Goal: Task Accomplishment & Management: Manage account settings

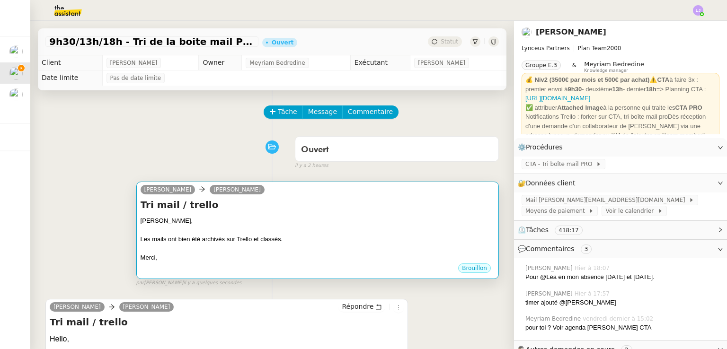
click at [388, 238] on div "Les mails ont bien été archivés sur Trello et classés." at bounding box center [318, 239] width 354 height 9
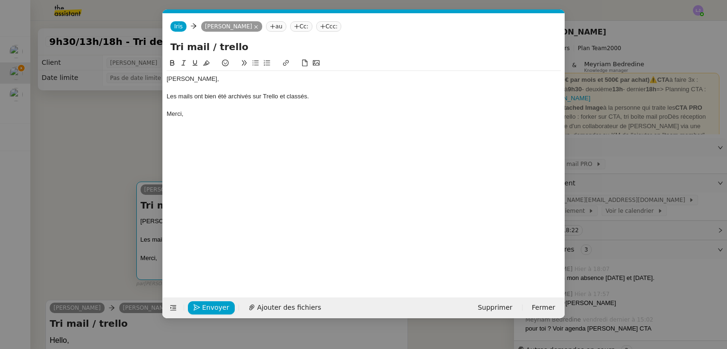
scroll to position [0, 20]
click at [200, 305] on button "Envoyer" at bounding box center [211, 307] width 47 height 13
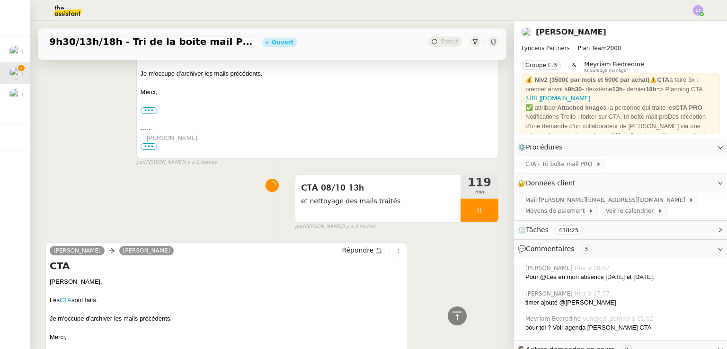
scroll to position [377, 0]
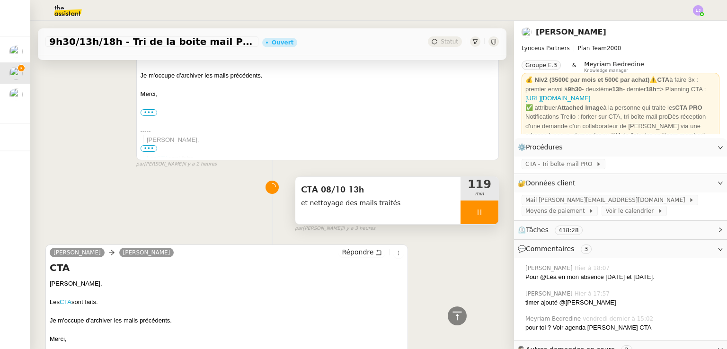
click at [478, 217] on div at bounding box center [479, 213] width 38 height 24
click at [485, 216] on icon at bounding box center [489, 213] width 8 height 8
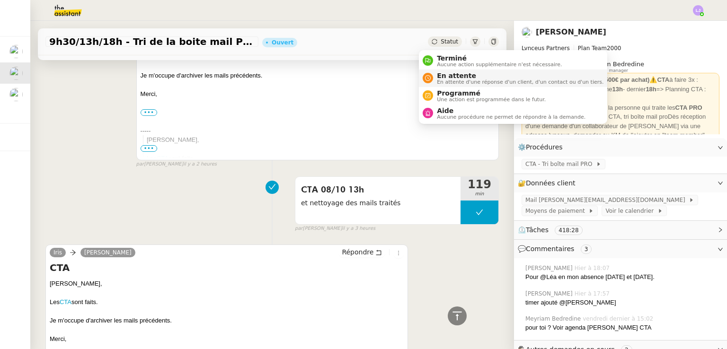
click at [456, 76] on span "En attente" at bounding box center [520, 76] width 167 height 8
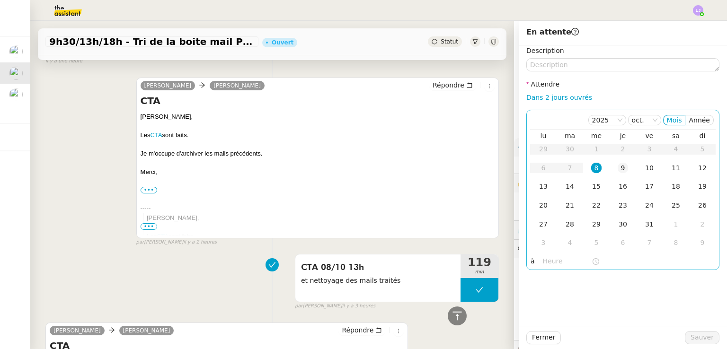
scroll to position [447, 0]
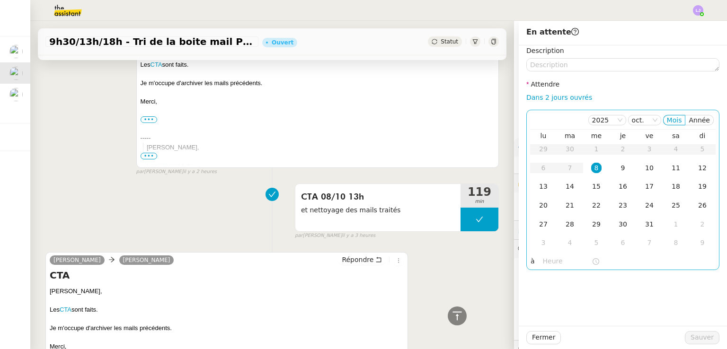
click at [553, 260] on input "text" at bounding box center [567, 261] width 49 height 11
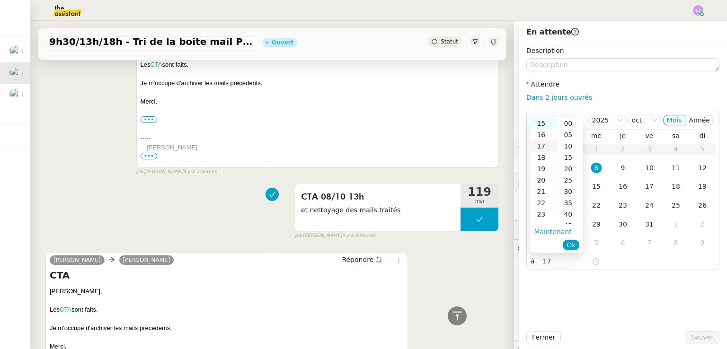
click at [543, 145] on div "17" at bounding box center [543, 146] width 26 height 11
click at [566, 193] on div "30" at bounding box center [570, 191] width 26 height 11
click at [573, 243] on span "Ok" at bounding box center [570, 244] width 9 height 9
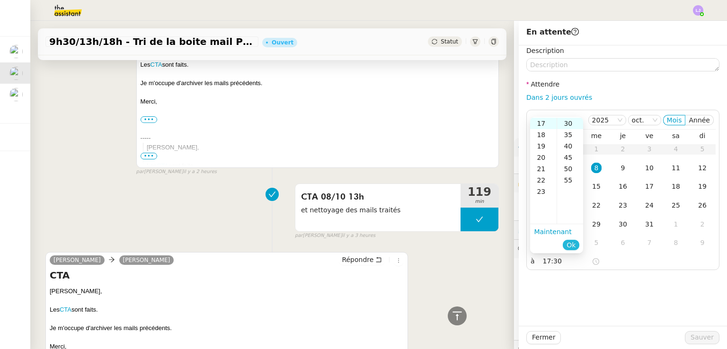
type input "17:30"
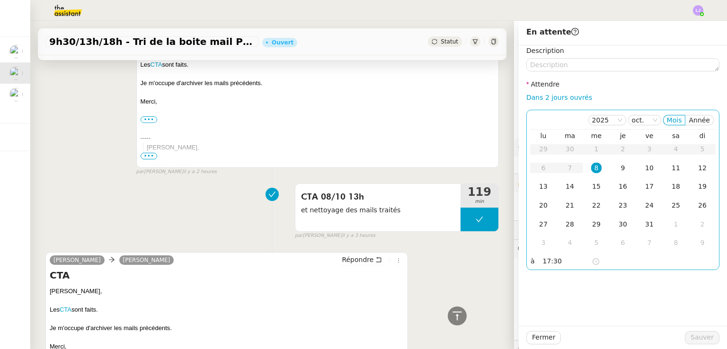
click at [591, 168] on div "8" at bounding box center [596, 168] width 10 height 10
click at [703, 342] on span "Sauver" at bounding box center [701, 337] width 23 height 11
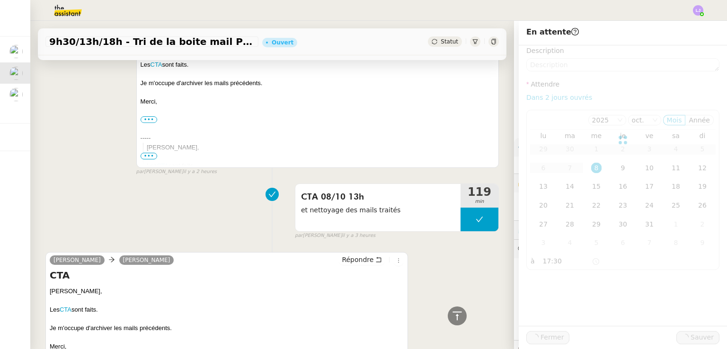
scroll to position [458, 0]
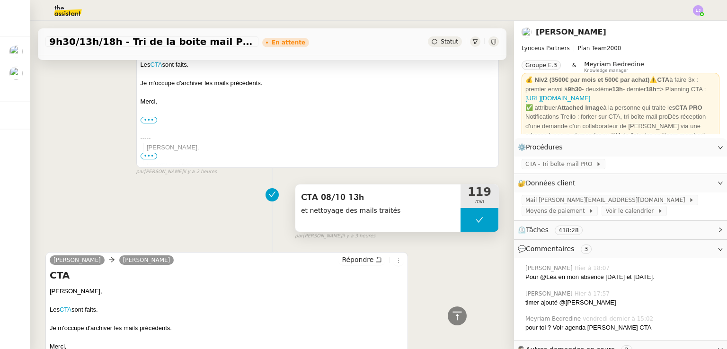
click at [385, 209] on span "et nettoyage des mails traités" at bounding box center [378, 210] width 154 height 11
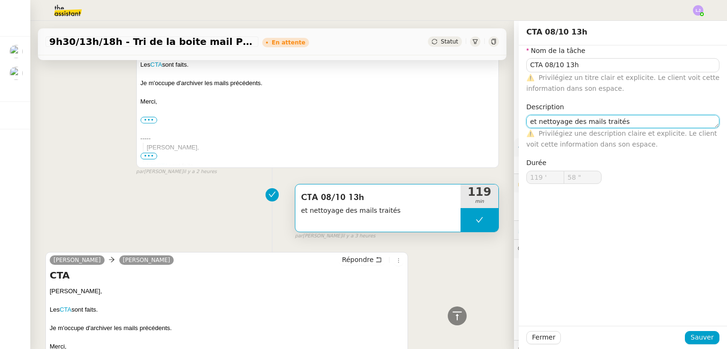
click at [526, 122] on textarea "et nettoyage des mails traités" at bounding box center [622, 121] width 193 height 13
type textarea "+ nettoyage des mails traités"
click at [691, 332] on button "Sauver" at bounding box center [702, 337] width 35 height 13
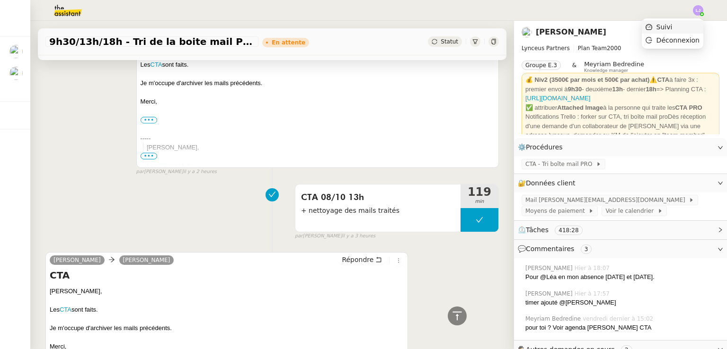
click at [681, 27] on li "Suivi" at bounding box center [673, 26] width 62 height 13
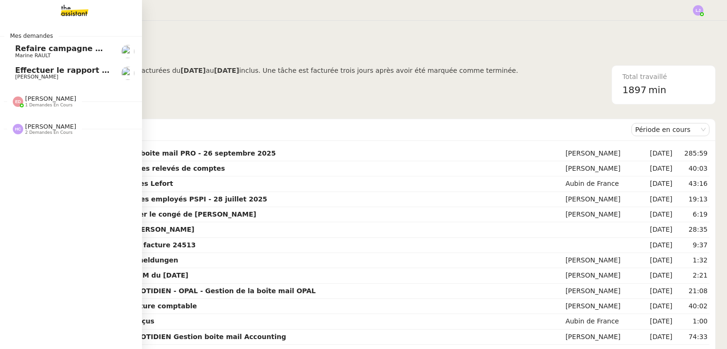
click at [52, 78] on span "[PERSON_NAME]" at bounding box center [63, 77] width 96 height 6
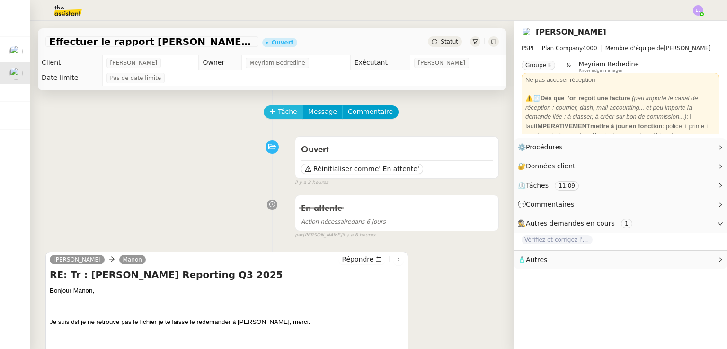
click at [278, 108] on span "Tâche" at bounding box center [287, 111] width 19 height 11
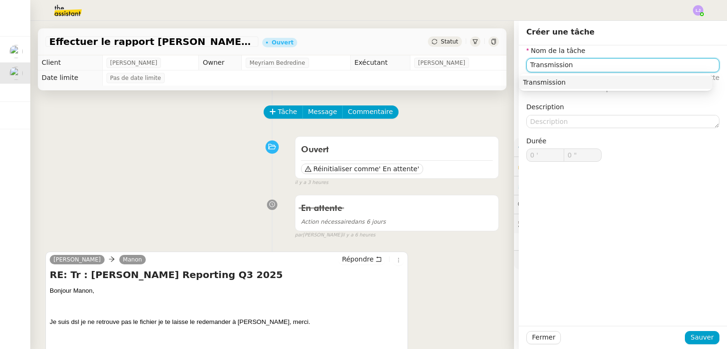
type input "Transmission"
drag, startPoint x: 700, startPoint y: 347, endPoint x: 694, endPoint y: 341, distance: 8.4
click at [694, 341] on div "Fermer Sauver" at bounding box center [623, 337] width 208 height 23
click at [694, 341] on span "Sauver" at bounding box center [701, 337] width 23 height 11
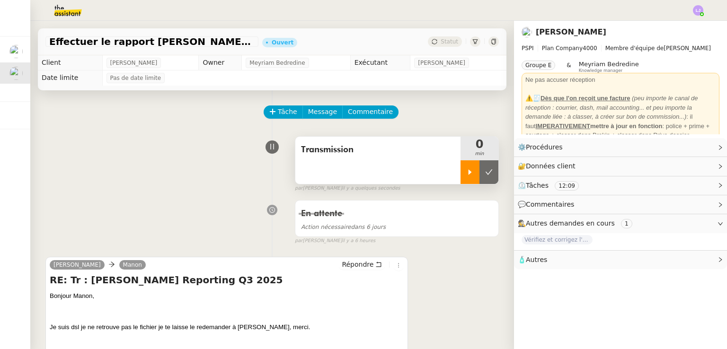
click at [466, 171] on div at bounding box center [469, 172] width 19 height 24
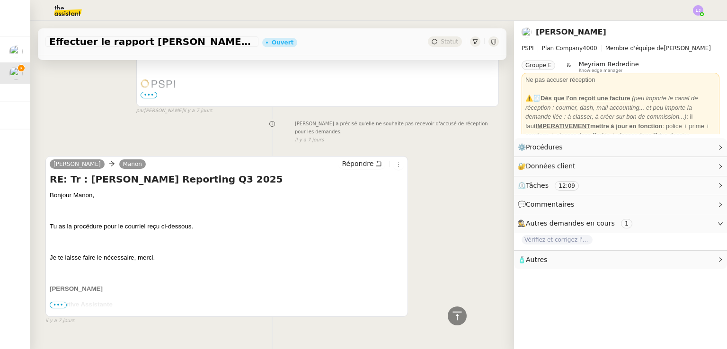
scroll to position [897, 0]
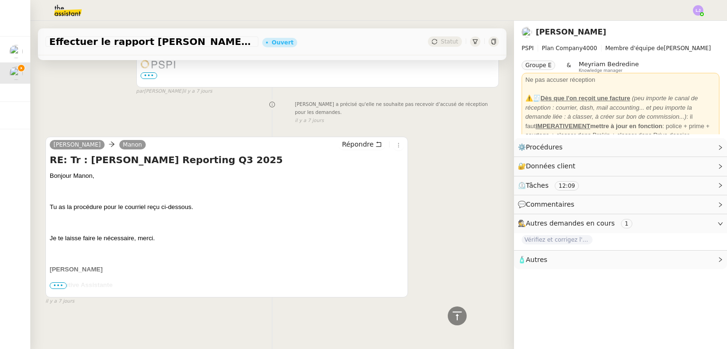
click at [57, 282] on span "•••" at bounding box center [58, 285] width 17 height 7
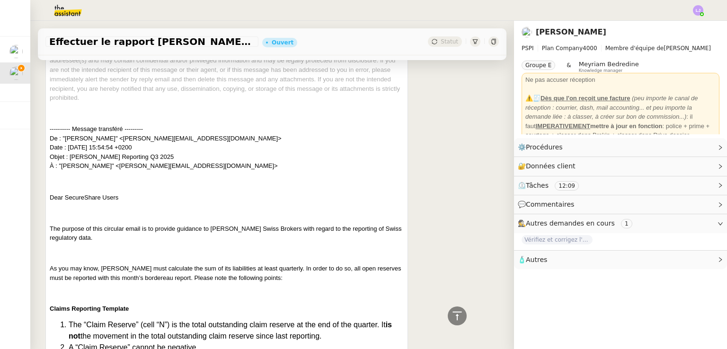
scroll to position [1323, 0]
click at [184, 135] on p "---------- Message transféré --------- De : "Maurer, Fabian" <fabian.maurer@llo…" at bounding box center [227, 146] width 354 height 46
drag, startPoint x: 187, startPoint y: 130, endPoint x: 114, endPoint y: 131, distance: 73.3
click at [114, 131] on p "---------- Message transféré --------- De : "Maurer, Fabian" <fabian.maurer@llo…" at bounding box center [227, 146] width 354 height 46
copy p "fabian.maurer@lloyds.com"
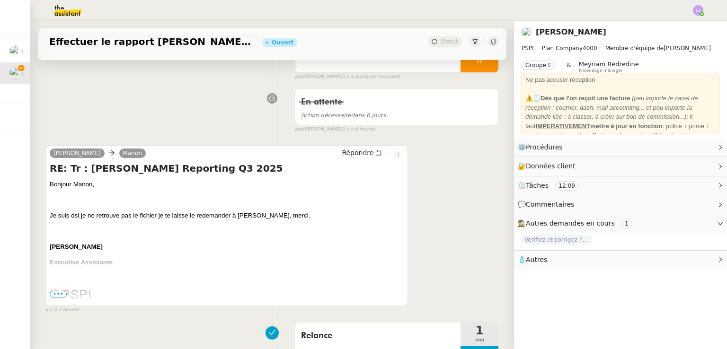
scroll to position [0, 0]
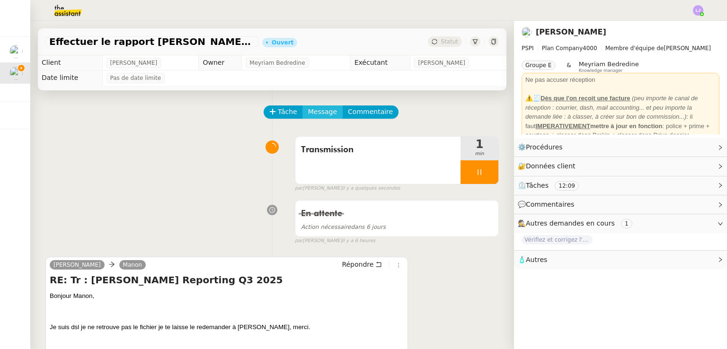
click at [312, 114] on span "Message" at bounding box center [322, 111] width 29 height 11
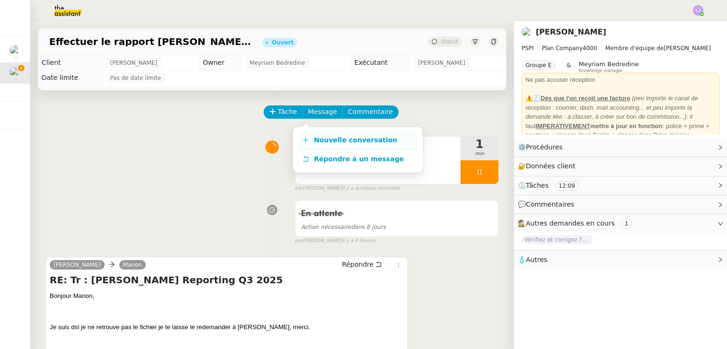
click at [336, 137] on span "Nouvelle conversation" at bounding box center [355, 140] width 83 height 8
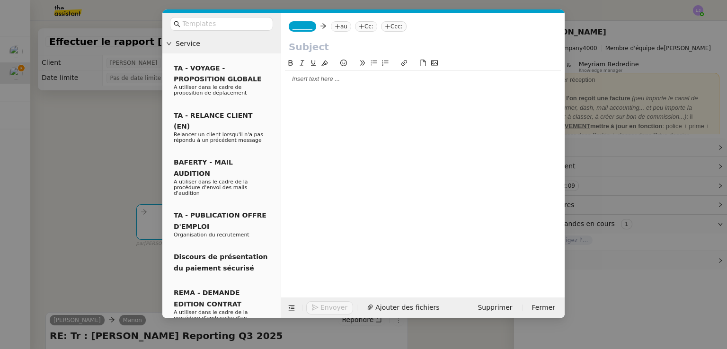
click at [334, 29] on icon at bounding box center [337, 27] width 6 height 6
paste input "fabian.maurer@lloyds.com"
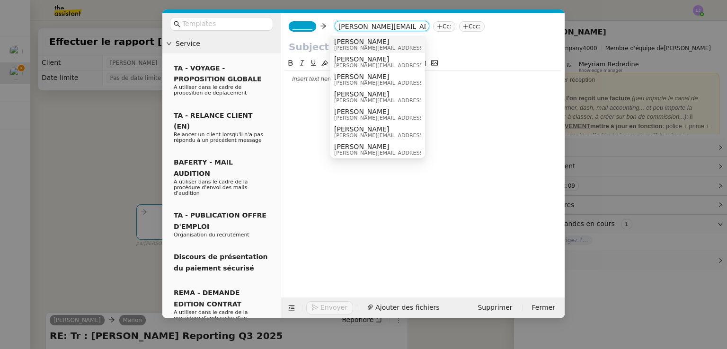
type input "fabian.maurer@lloyds.com"
click at [398, 45] on div "Maurer, Fabian Fabian.Maurer@lloyds.com" at bounding box center [404, 44] width 141 height 13
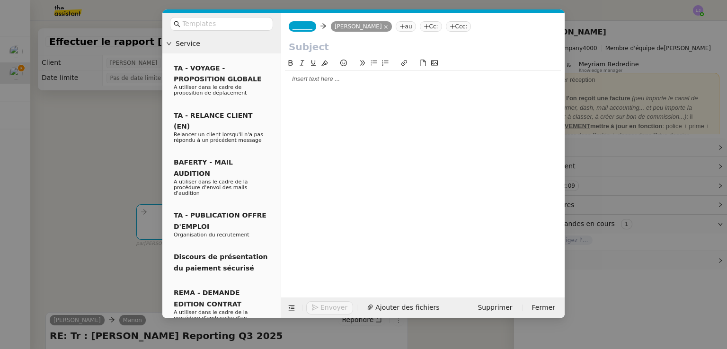
click at [354, 83] on div at bounding box center [423, 79] width 276 height 9
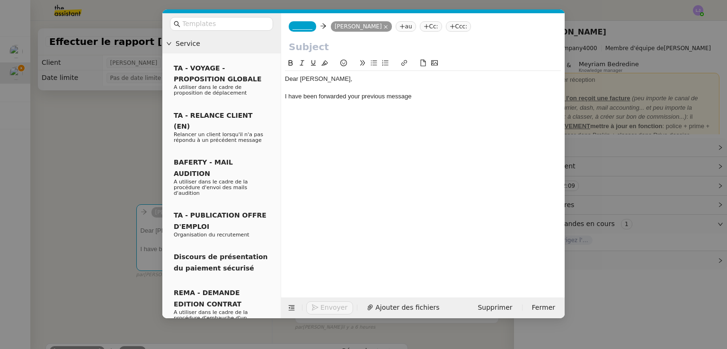
click at [662, 205] on nz-modal-container "Service TA - VOYAGE - PROPOSITION GLOBALE A utiliser dans le cadre de propositi…" at bounding box center [363, 174] width 727 height 349
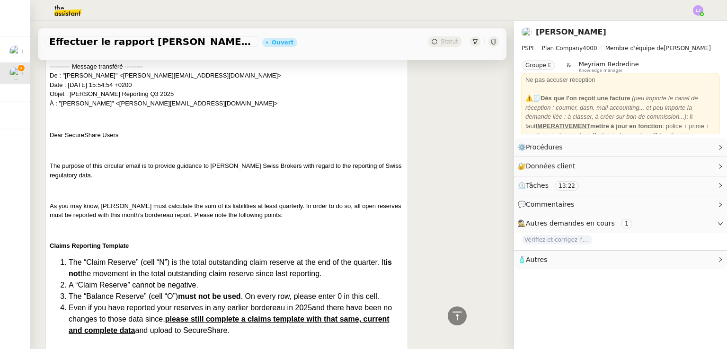
scroll to position [1471, 0]
click at [681, 143] on link "Modifier" at bounding box center [694, 147] width 27 height 11
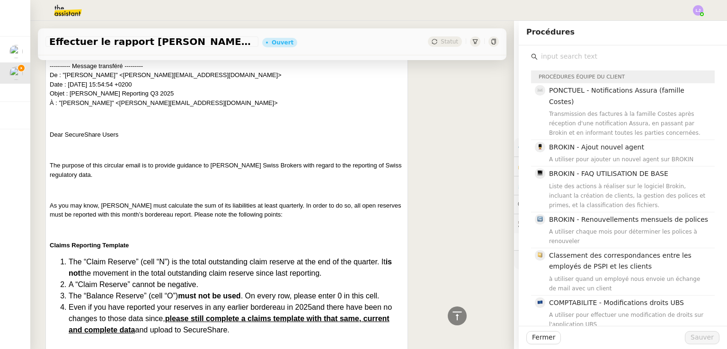
click at [591, 57] on input "text" at bounding box center [625, 56] width 177 height 13
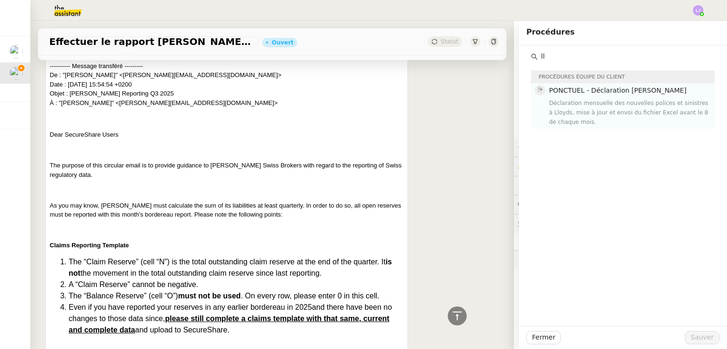
type input "ll"
click at [604, 103] on div "Déclaration mensuelle des nouvelles polices et sinistres à Lloyds, mise à jour …" at bounding box center [629, 112] width 160 height 28
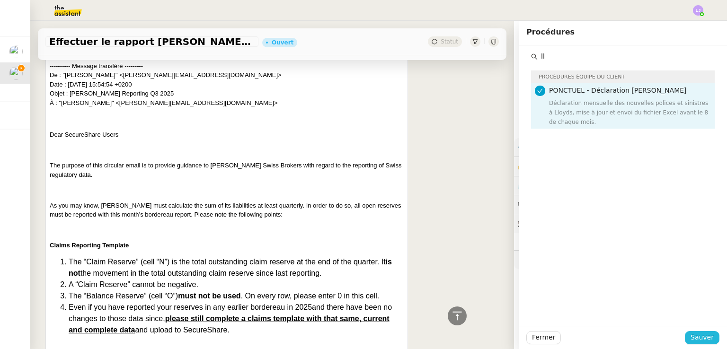
click at [690, 335] on span "Sauver" at bounding box center [701, 337] width 23 height 11
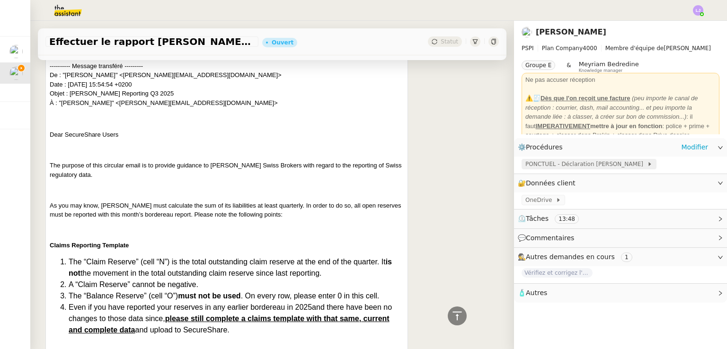
click at [562, 167] on span "PONCTUEL - Déclaration Lloyd" at bounding box center [586, 163] width 122 height 9
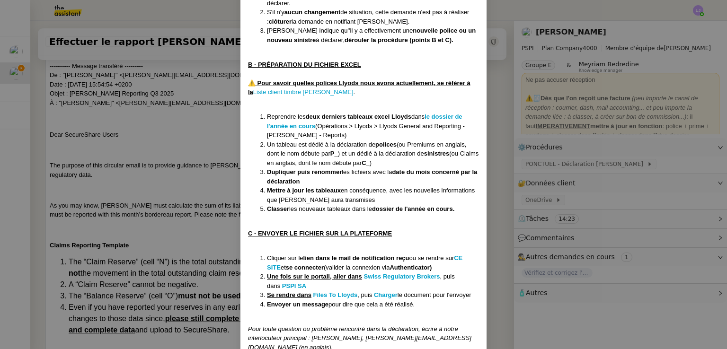
scroll to position [220, 0]
drag, startPoint x: 244, startPoint y: 42, endPoint x: 464, endPoint y: 199, distance: 269.6
click at [464, 199] on div "Créée le 12/12/2024 MAJ le 1/08/2025 Contexte : Llyods est un assureur pour qui…" at bounding box center [363, 159] width 246 height 664
copy div "B - PRÉPARATION DU FICHIER EXCEL ⚠️ Pour savoir quelles polices Llyods nous avo…"
click at [517, 218] on nz-modal-container "Créée le 12/12/2024 MAJ le 1/08/2025 Contexte : Llyods est un assureur pour qui…" at bounding box center [363, 174] width 727 height 349
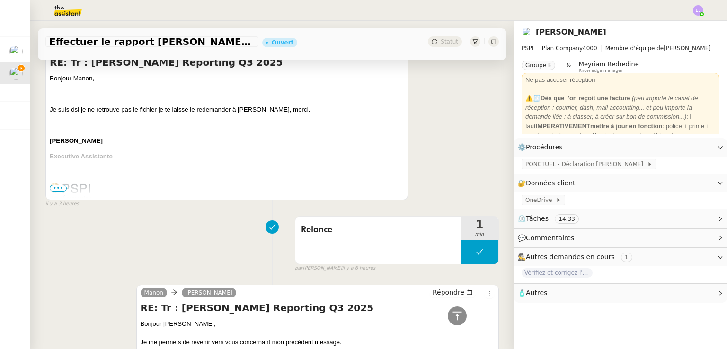
scroll to position [0, 0]
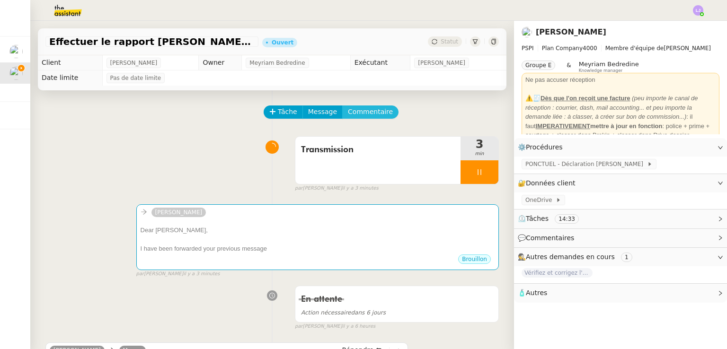
click at [362, 114] on span "Commentaire" at bounding box center [370, 111] width 45 height 11
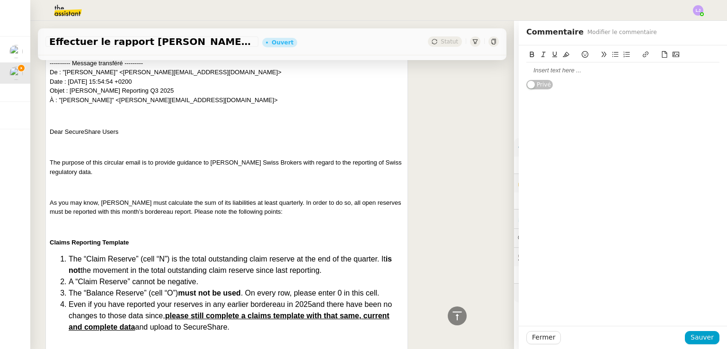
scroll to position [1474, 0]
click at [537, 70] on div at bounding box center [622, 70] width 193 height 9
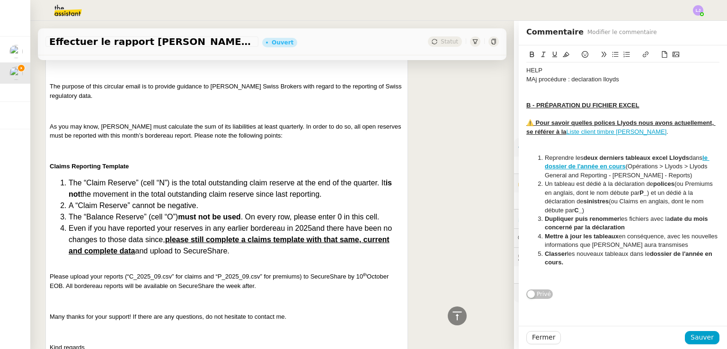
scroll to position [1559, 0]
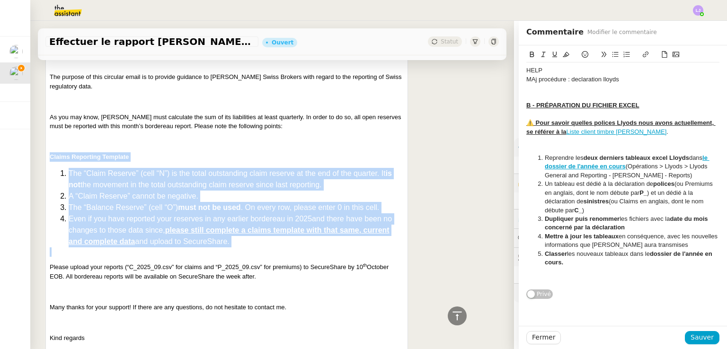
drag, startPoint x: 246, startPoint y: 246, endPoint x: 45, endPoint y: 148, distance: 223.0
click at [45, 148] on div "Sharlen Torrado Manon Répondre RE: Tr : Lloyd's Reporting Q3 2025 Bonjour Manon…" at bounding box center [226, 140] width 362 height 1159
copy div "Claims Reporting Template The “Claim Reserve” (cell “N”) is the total outstandi…"
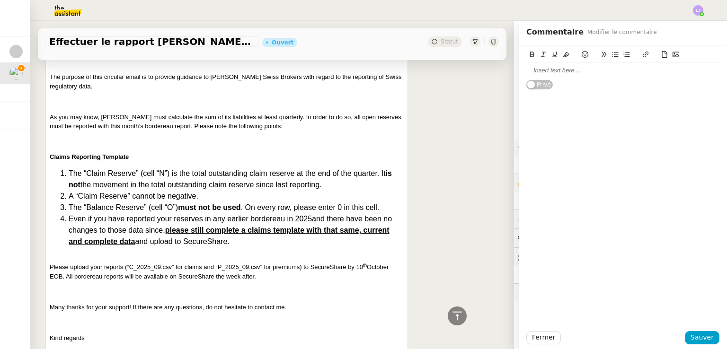
click at [560, 77] on div at bounding box center [622, 70] width 193 height 16
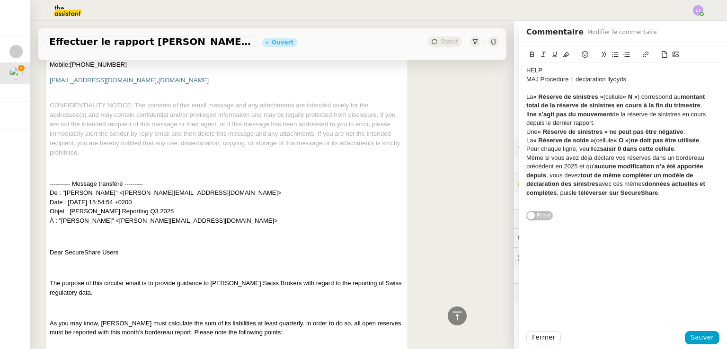
scroll to position [0, 0]
click at [604, 83] on div "MAJ Procedure : declaration llyoyds" at bounding box center [622, 79] width 193 height 9
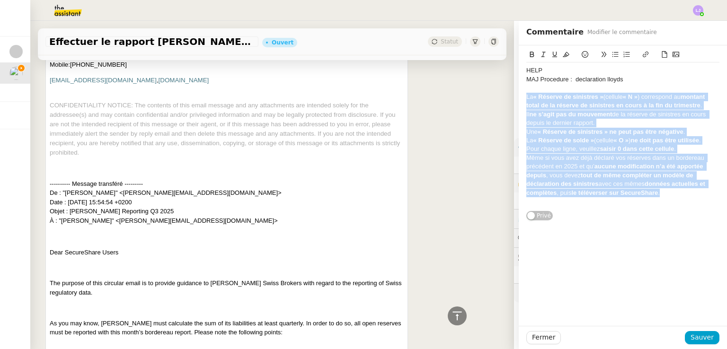
drag, startPoint x: 667, startPoint y: 193, endPoint x: 498, endPoint y: 99, distance: 193.6
click at [498, 99] on app-ticket "Effectuer le rapport Lloyd's Q3 2025 Ouvert Statut Client Sharlen Torrado Owner…" at bounding box center [378, 185] width 696 height 328
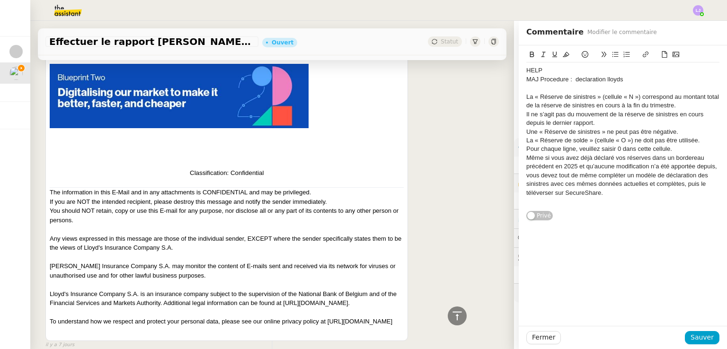
scroll to position [1991, 0]
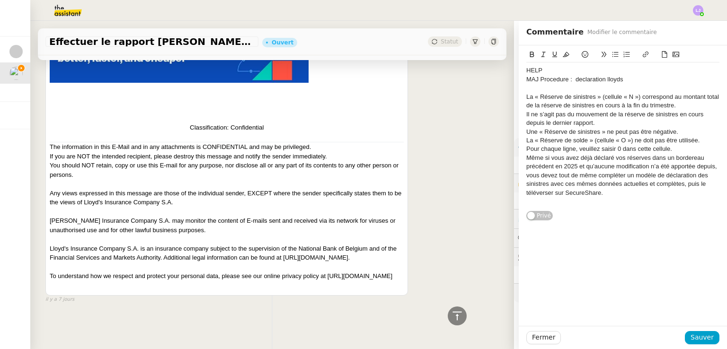
click at [526, 96] on div "La « Réserve de sinistres » (cellule « N ») correspond au montant total de la r…" at bounding box center [622, 102] width 193 height 18
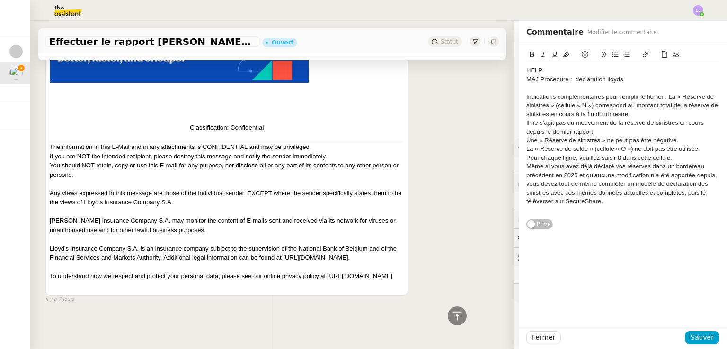
click at [568, 95] on div "Indications complémentaires pour remplir le fichier : La « Réserve de sinistres…" at bounding box center [622, 106] width 193 height 26
click at [623, 95] on div "Indications supplémentaires pour remplir le fichier : La « Réserve de sinistres…" at bounding box center [622, 106] width 193 height 26
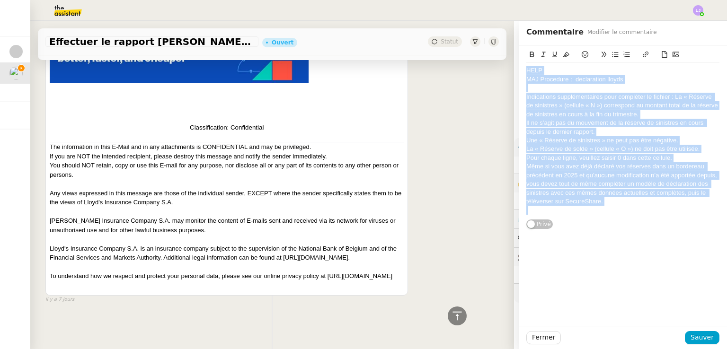
copy div "HELP MAJ Procedure : declaration lloyds Indications supplémentaires pour complé…"
click at [686, 112] on div "Indications supplémentaires pour compléter le fichier : La « Réserve de sinistr…" at bounding box center [622, 106] width 193 height 26
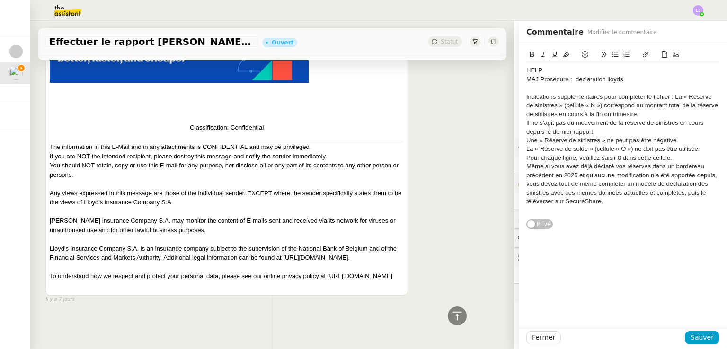
click at [668, 96] on div "Indications supplémentaires pour compléter le fichier : La « Réserve de sinistr…" at bounding box center [622, 106] width 193 height 26
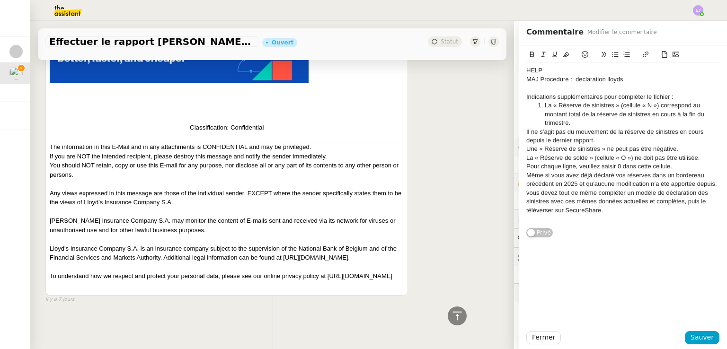
click at [526, 95] on div "Indications supplémentaires pour compléter le fichier :" at bounding box center [622, 97] width 193 height 9
click at [581, 55] on icon at bounding box center [584, 54] width 7 height 7
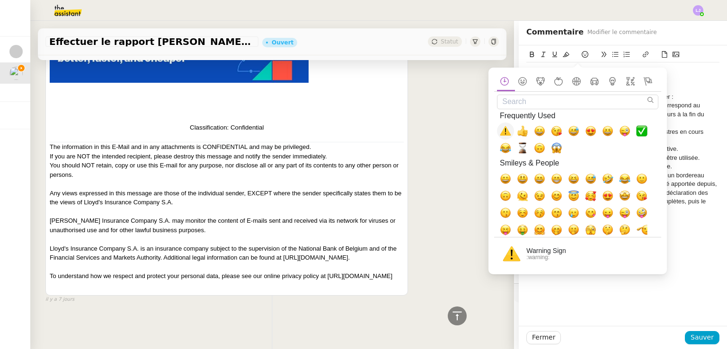
click at [503, 131] on span "⚠️, warning" at bounding box center [505, 130] width 11 height 11
click at [706, 258] on div "HELP MAJ Procedure : declaration lloyds ⚠️Indications supplémentaires pour comp…" at bounding box center [623, 185] width 208 height 281
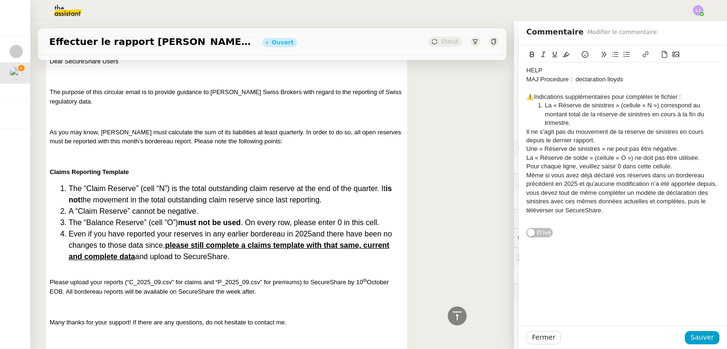
scroll to position [1545, 0]
drag, startPoint x: 605, startPoint y: 105, endPoint x: 539, endPoint y: 105, distance: 65.8
click at [539, 105] on li "La « Réserve de sinistres » (cellule « N ») correspond au montant total de la r…" at bounding box center [628, 114] width 184 height 26
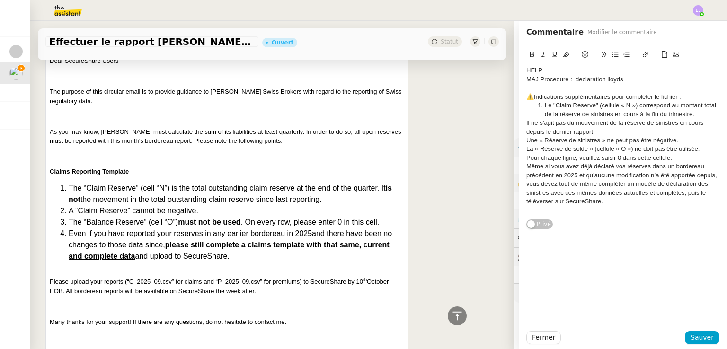
click at [622, 106] on li "Le "Claim Reserve" (cellule « N ») correspond au montant total de la réserve de…" at bounding box center [628, 110] width 184 height 18
click at [556, 113] on li "Le "Claim Reserve" (cellule N) correspond au montant total de la réserve de sin…" at bounding box center [628, 110] width 184 height 18
click at [559, 113] on li "Le "Claim Reserve" (cellule N) correspond au montant total sinistres en cours à…" at bounding box center [628, 110] width 184 height 18
click at [704, 104] on li "Le "Claim Reserve" (cellule N) correspond au montant total sinistre en cours à …" at bounding box center [628, 110] width 184 height 18
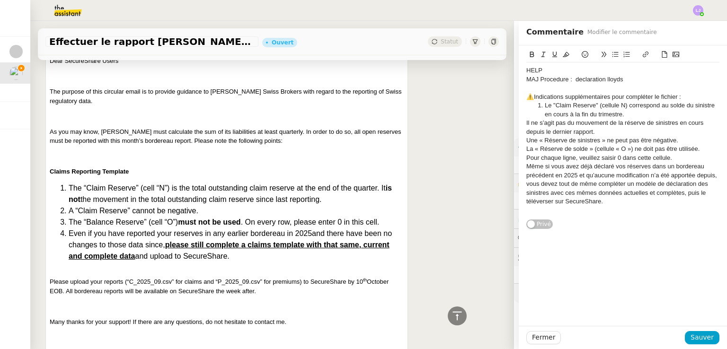
click at [547, 114] on li "Le "Claim Reserve" (cellule N) correspond au solde du sinistre en cours à la fi…" at bounding box center [628, 110] width 184 height 18
click at [611, 114] on li "Le "Claim Reserve" (cellule N) correspond au solde du sinistre à la fin du trim…" at bounding box center [628, 110] width 184 height 18
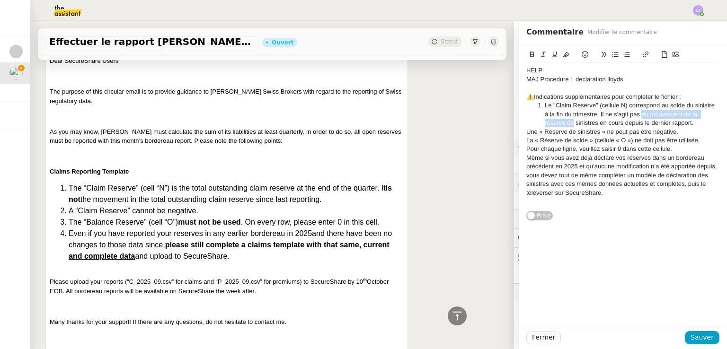
drag, startPoint x: 634, startPoint y: 113, endPoint x: 565, endPoint y: 123, distance: 70.3
click at [565, 123] on li "Le "Claim Reserve" (cellule N) correspond au solde du sinistre à la fin du trim…" at bounding box center [628, 114] width 184 height 26
click at [668, 112] on li "Le "Claim Reserve" (cellule N) correspond au solde du sinistre à la fin du trim…" at bounding box center [628, 114] width 184 height 26
click at [656, 120] on li "Le "Claim Reserve" (cellule N) correspond au solde du sinistre à la fin du trim…" at bounding box center [628, 114] width 184 height 26
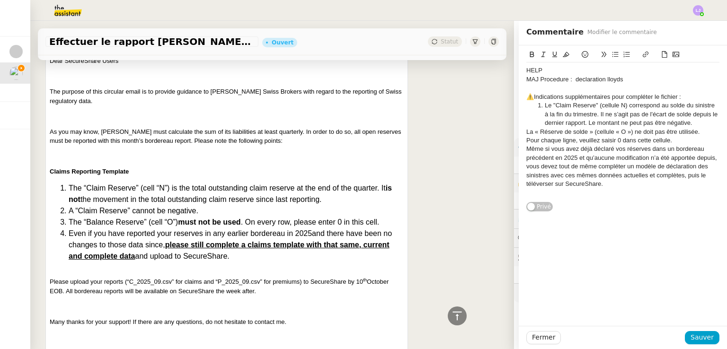
click at [684, 123] on li "Le "Claim Reserve" (cellule N) correspond au solde du sinistre à la fin du trim…" at bounding box center [628, 114] width 184 height 26
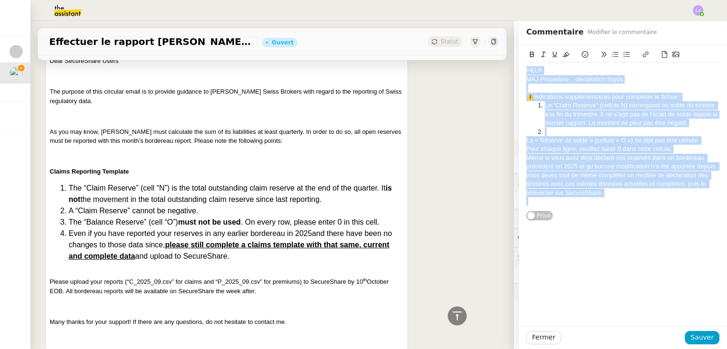
click at [564, 130] on li at bounding box center [628, 132] width 184 height 9
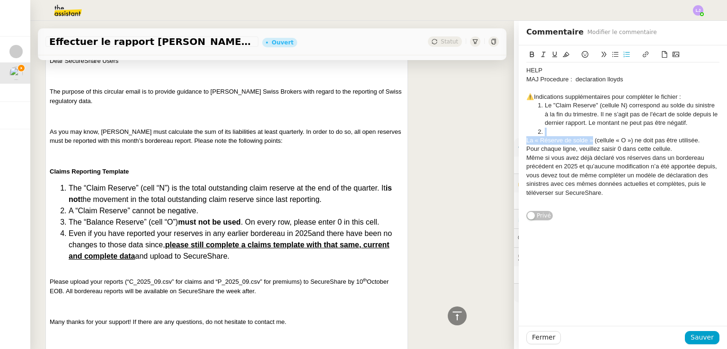
drag, startPoint x: 586, startPoint y: 141, endPoint x: 568, endPoint y: 129, distance: 21.3
click at [568, 129] on div "HELP MAJ Procedure : declaration lloyds ⚠️Indications supplémentaires pour comp…" at bounding box center [622, 135] width 193 height 147
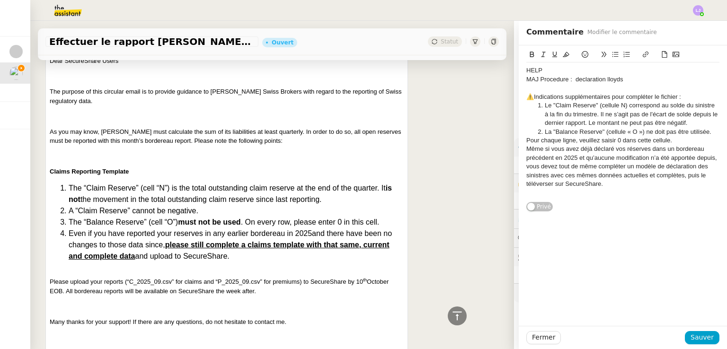
click at [632, 129] on li "La "Balance Reserve" (cellule « O ») ne doit pas être utilisée." at bounding box center [628, 132] width 184 height 9
drag, startPoint x: 637, startPoint y: 132, endPoint x: 657, endPoint y: 132, distance: 19.4
click at [657, 132] on li "La "Balance Reserve" (cellule O) ne doit pas être utilisée." at bounding box center [628, 132] width 184 height 9
click at [653, 133] on u "doit pa" at bounding box center [651, 131] width 18 height 7
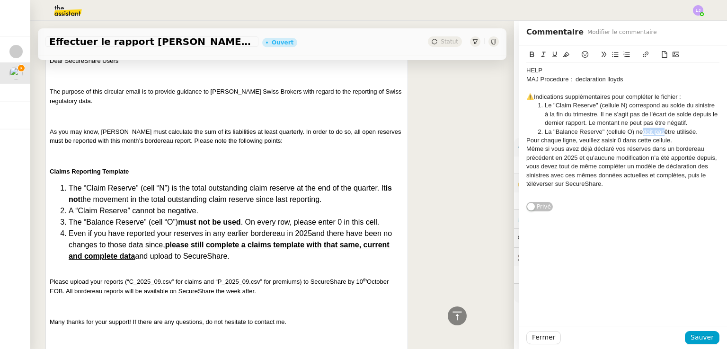
click at [659, 132] on u "doit pas" at bounding box center [653, 131] width 22 height 7
click at [691, 132] on li "La "Balance Reserve" (cellule O) ne doit pas être utilisée." at bounding box center [628, 132] width 184 height 9
drag, startPoint x: 658, startPoint y: 132, endPoint x: 689, endPoint y: 131, distance: 31.7
click at [689, 131] on li "La "Balance Reserve" (cellule O) ne doit pas être rempli ." at bounding box center [628, 132] width 184 height 9
click at [698, 134] on li "La "Balance Reserve" (cellule O) ne doit pas être rempli." at bounding box center [628, 132] width 184 height 9
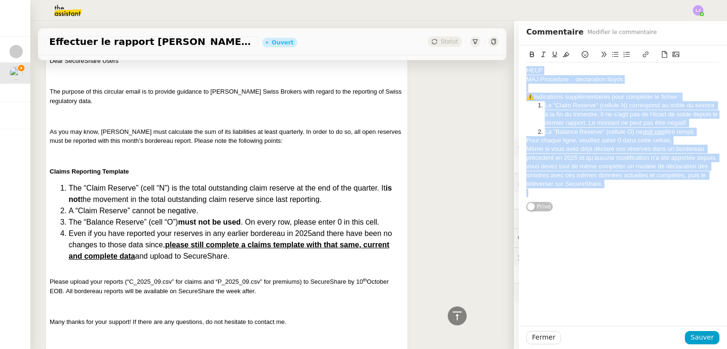
copy div "HELP MAJ Procedure : declaration lloyds ⚠️Indications supplémentaires pour comp…"
click at [672, 133] on li "La "Balance Reserve" (cellule O) ne doit pas être rempli." at bounding box center [628, 132] width 184 height 9
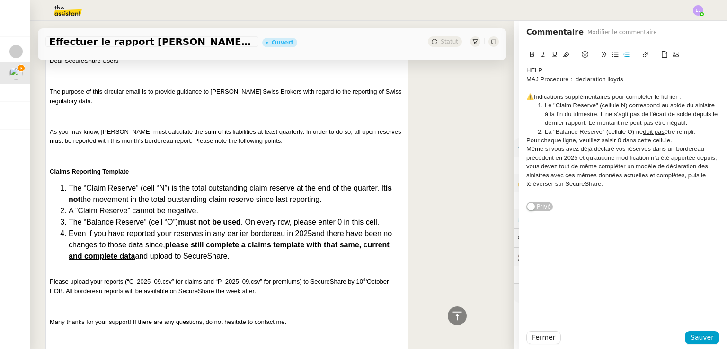
click at [698, 131] on li "La "Balance Reserve" (cellule O) ne doit pas être rempli." at bounding box center [628, 132] width 184 height 9
click at [573, 138] on li "La "Balance Reserve" (cellule O) ne doit pas être rempli. Pour chaque ligne, ve…" at bounding box center [628, 137] width 184 height 18
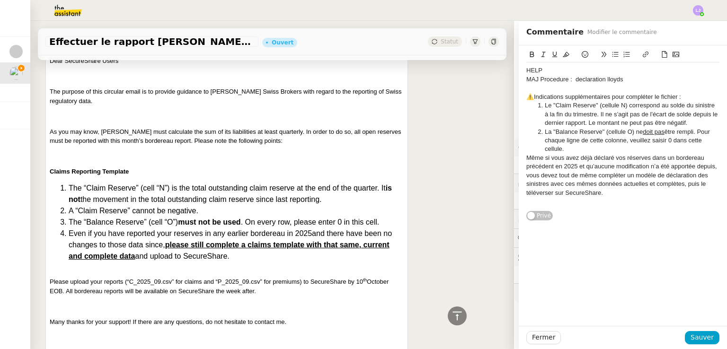
click at [634, 141] on li "La "Balance Reserve" (cellule O) ne doit pas être rempli. Pour chaque ligne de …" at bounding box center [628, 141] width 184 height 26
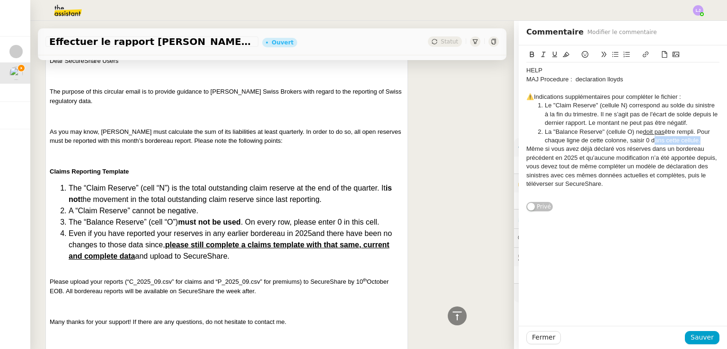
drag, startPoint x: 691, startPoint y: 140, endPoint x: 643, endPoint y: 139, distance: 47.3
click at [643, 139] on li "La "Balance Reserve" (cellule O) ne doit pas être rempli. Pour chaque ligne de …" at bounding box center [628, 137] width 184 height 18
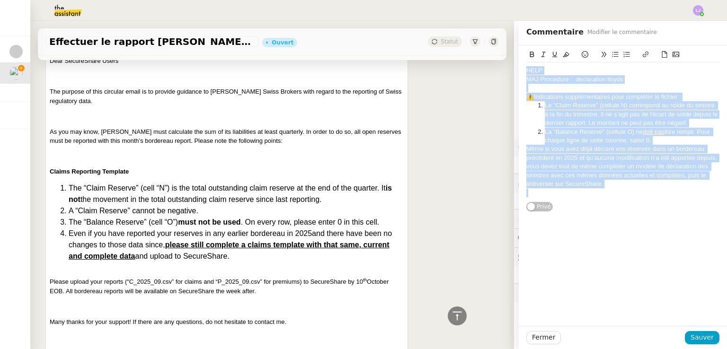
copy div "HELP MAJ Procedure : declaration lloyds ⚠️Indications supplémentaires pour comp…"
click at [654, 141] on li "La "Balance Reserve" (cellule O) ne doit pas être rempli. Pour chaque ligne de …" at bounding box center [628, 137] width 184 height 18
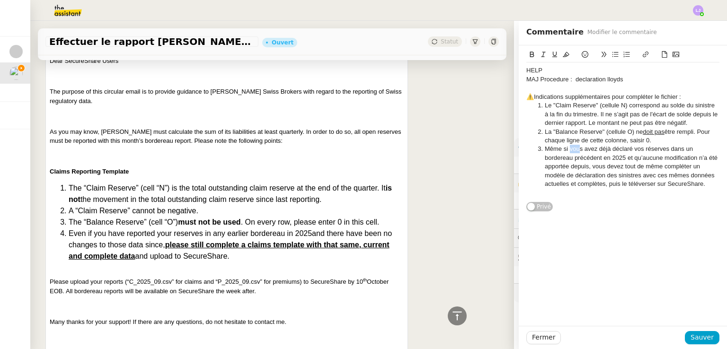
drag, startPoint x: 562, startPoint y: 149, endPoint x: 573, endPoint y: 148, distance: 10.9
click at [573, 148] on li "Même si vous avez déjà déclaré vos réserves dans un bordereau précédent en 2025…" at bounding box center [628, 167] width 184 height 44
drag, startPoint x: 538, startPoint y: 148, endPoint x: 618, endPoint y: 154, distance: 80.2
click at [618, 154] on li "Même si vous avez déjà déclaré vos réserves dans un bordereau précédent en 2025…" at bounding box center [628, 167] width 184 height 44
click at [537, 149] on li "Si une déclaration a déjà été réalisée dans l'année et qu’aucune modification n…" at bounding box center [628, 167] width 184 height 44
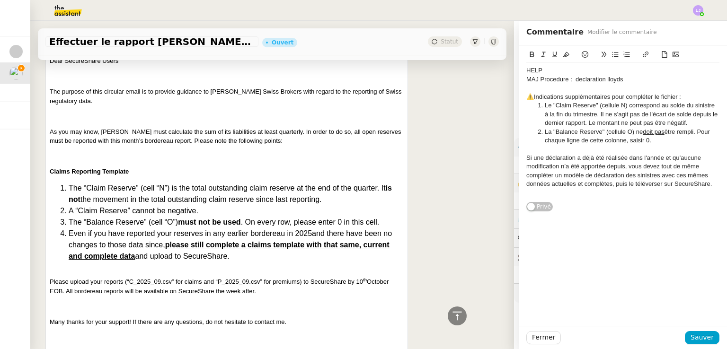
click at [627, 166] on div "Si une déclaration a déjà été réalisée dans l'année et qu’aucune modification n…" at bounding box center [622, 171] width 193 height 35
drag, startPoint x: 519, startPoint y: 176, endPoint x: 690, endPoint y: 174, distance: 171.8
click at [690, 174] on div "Si une déclaration a déjà été réalisée dans l'année et qu’aucune modification n…" at bounding box center [622, 171] width 193 height 35
click at [657, 183] on div "Si une déclaration a déjà été réalisée dans l'année et qu’aucune modification n…" at bounding box center [622, 171] width 193 height 35
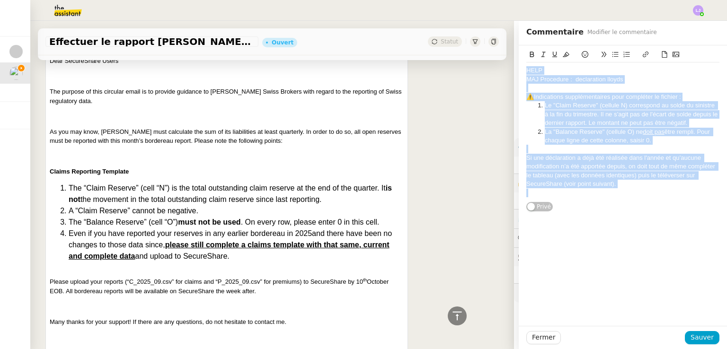
copy div "HELP MAJ Procedure : declaration lloyds ⚠️Indications supplémentaires pour comp…"
click at [567, 135] on li "La "Balance Reserve" (cellule O) ne doit pas être rempli. Pour chaque ligne de …" at bounding box center [628, 137] width 184 height 18
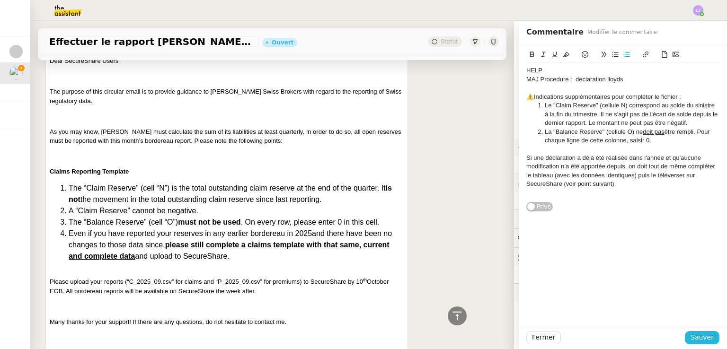
click at [693, 340] on span "Sauver" at bounding box center [701, 337] width 23 height 11
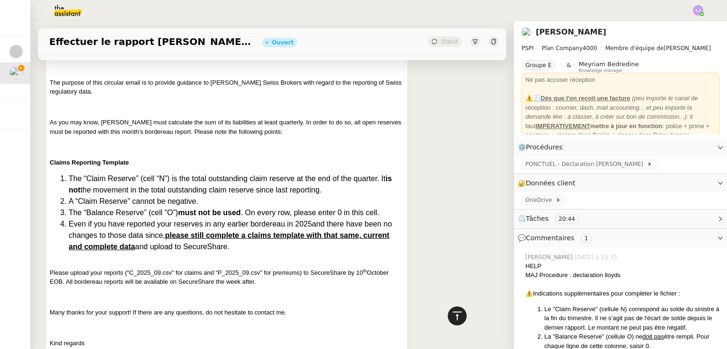
click at [451, 316] on icon at bounding box center [456, 315] width 11 height 11
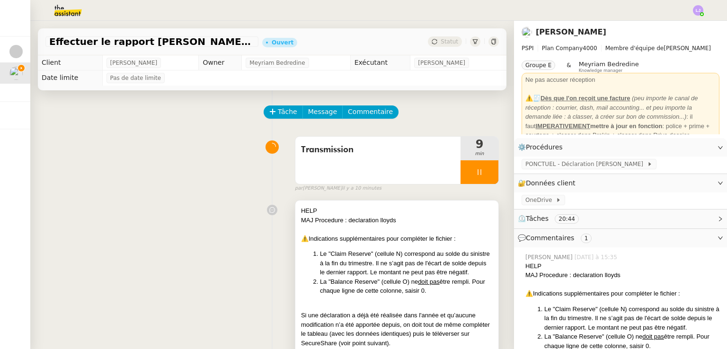
click at [371, 239] on div "⚠️Indications supplémentaires pour compléter le fichier :" at bounding box center [397, 238] width 192 height 9
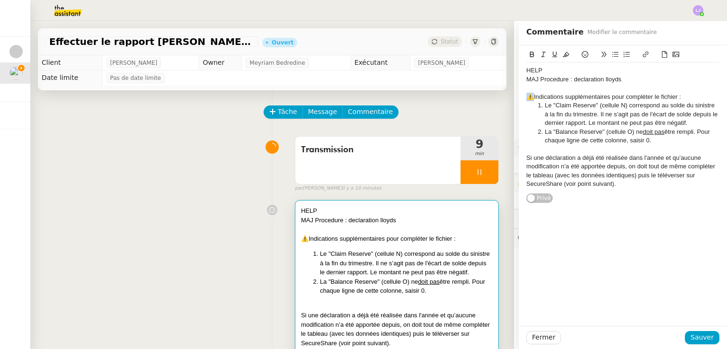
drag, startPoint x: 525, startPoint y: 95, endPoint x: 518, endPoint y: 95, distance: 7.1
click at [519, 95] on div "HELP MAJ Procedure : declaration lloyds ⚠️Indications supplémentaires pour comp…" at bounding box center [623, 124] width 208 height 158
copy div "⚠️"
click at [526, 158] on div "Si une déclaration a déjà été réalisée dans l'année et qu’aucune modification n…" at bounding box center [622, 171] width 193 height 35
click at [697, 336] on span "Sauver" at bounding box center [701, 337] width 23 height 11
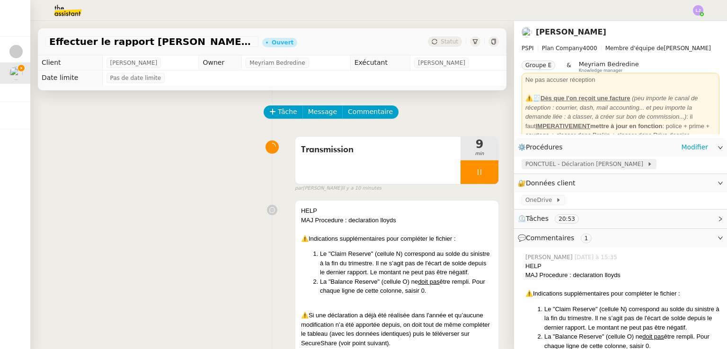
click at [527, 165] on span "PONCTUEL - Déclaration Lloyd" at bounding box center [586, 163] width 122 height 9
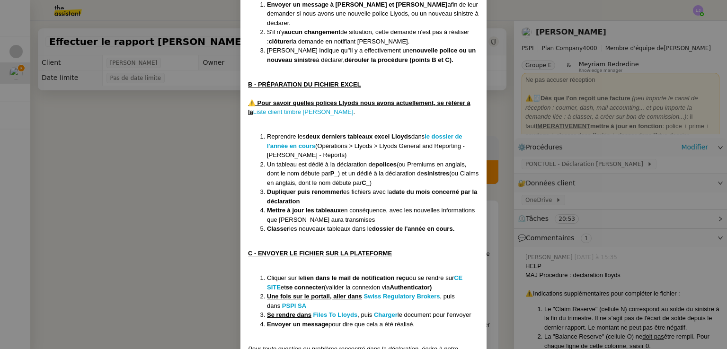
scroll to position [202, 0]
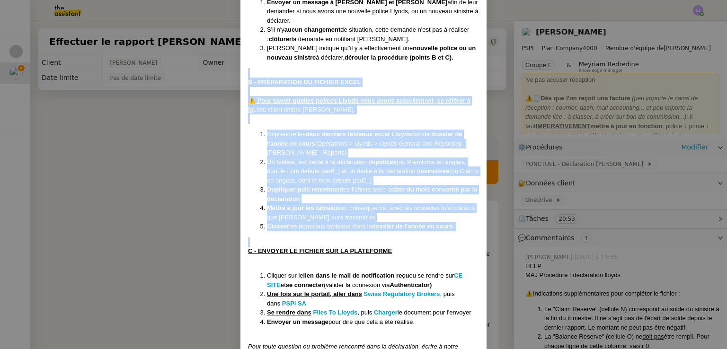
drag, startPoint x: 245, startPoint y: 66, endPoint x: 480, endPoint y: 223, distance: 282.6
click at [480, 223] on div "Créée le 12/12/2024 MAJ le 1/08/2025 Contexte : Llyods est un assureur pour qui…" at bounding box center [363, 177] width 246 height 664
copy div "B - PRÉPARATION DU FICHIER EXCEL ⚠️ Pour savoir quelles polices Llyods nous avo…"
click at [589, 234] on nz-modal-container "Créée le 12/12/2024 MAJ le 1/08/2025 Contexte : Llyods est un assureur pour qui…" at bounding box center [363, 174] width 727 height 349
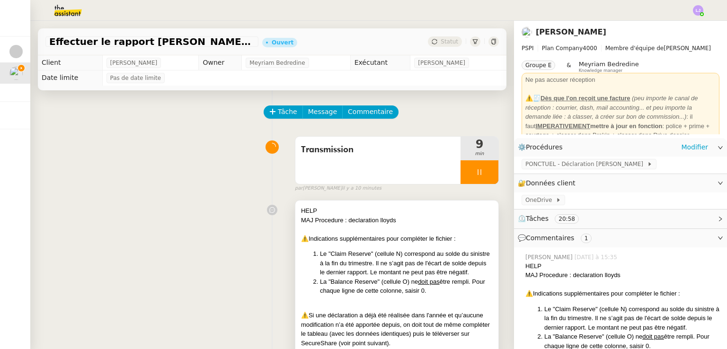
click at [392, 224] on div "MAJ Procedure : declaration lloyds" at bounding box center [397, 220] width 192 height 9
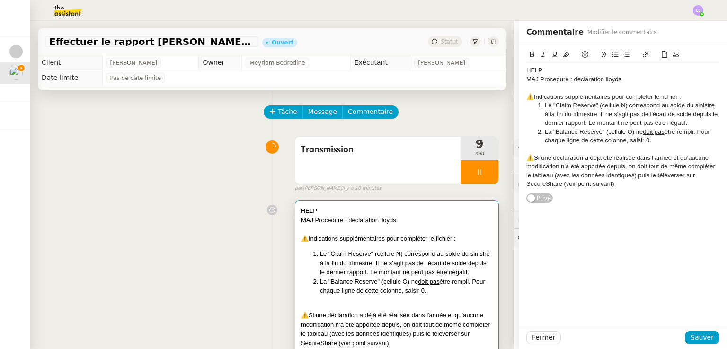
click at [605, 182] on div "⚠️Si une déclaration a déjà été réalisée dans l'année et qu’aucune modification…" at bounding box center [622, 171] width 193 height 35
click at [570, 85] on div at bounding box center [622, 88] width 193 height 9
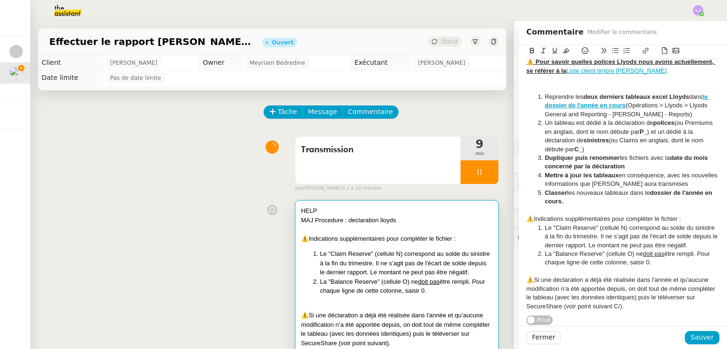
scroll to position [66, 0]
click at [611, 215] on div "⚠️Indications supplémentaires pour compléter le fichier :" at bounding box center [622, 219] width 193 height 9
click at [637, 316] on div "HELP MAJ Procedure : declaration lloyds B - PRÉPARATION DU FICHIER EXCEL ⚠️ Pou…" at bounding box center [622, 155] width 193 height 342
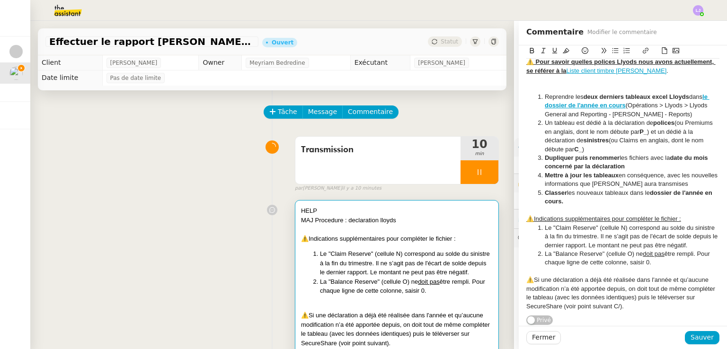
click at [654, 300] on div "⚠️Si une déclaration a déjà été réalisée dans l'année et qu’aucune modification…" at bounding box center [622, 293] width 193 height 35
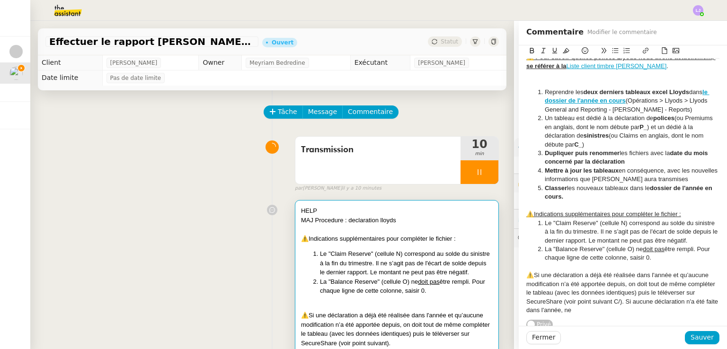
drag, startPoint x: 648, startPoint y: 313, endPoint x: 628, endPoint y: 301, distance: 22.7
click at [628, 301] on div "⚠️Si une déclaration a déjà été réalisée dans l'année et qu’aucune modification…" at bounding box center [622, 293] width 193 height 44
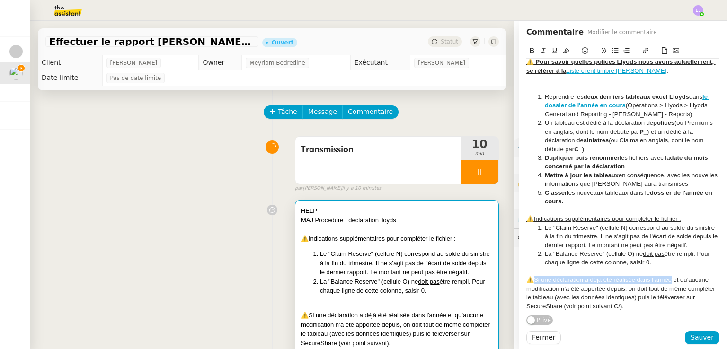
drag, startPoint x: 528, startPoint y: 275, endPoint x: 664, endPoint y: 273, distance: 135.8
click at [664, 276] on div "⚠️Si une déclaration a déjà été réalisée dans l'année et qu’aucune modification…" at bounding box center [622, 293] width 193 height 35
click at [651, 284] on div "⚠️ Si une déclaration a déjà été réalisée dans l'année et qu’aucune modificatio…" at bounding box center [622, 293] width 193 height 35
drag, startPoint x: 575, startPoint y: 202, endPoint x: 652, endPoint y: 314, distance: 135.3
click at [652, 314] on div "HELP MAJ Procedure : declaration lloyds B - PRÉPARATION DU FICHIER EXCEL ⚠️ Pou…" at bounding box center [622, 155] width 193 height 342
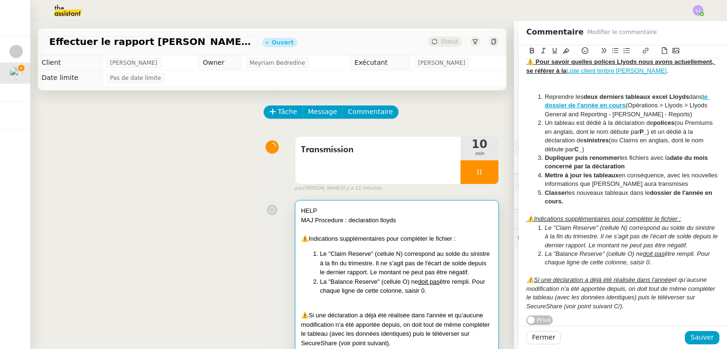
copy div "⚠️Indications supplémentaires pour compléter le fichier : Le "Claim Reserve" (c…"
click at [702, 338] on span "Sauver" at bounding box center [701, 337] width 23 height 11
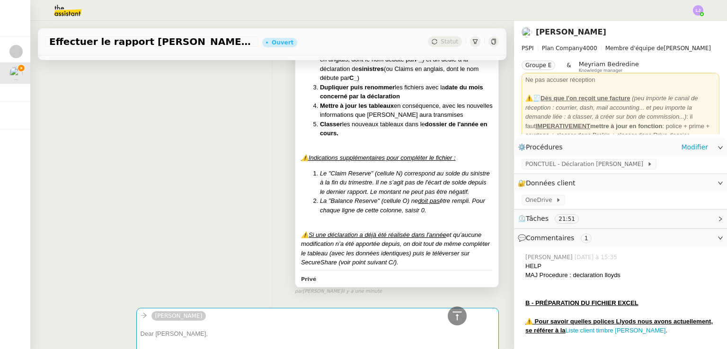
scroll to position [290, 0]
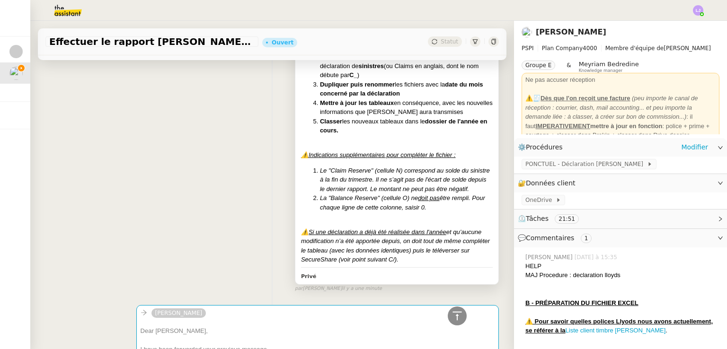
click at [400, 233] on div "HELP MAJ Procedure : declaration lloyds B - PRÉPARATION DU FICHIER EXCEL ⚠️ Pou…" at bounding box center [397, 91] width 192 height 348
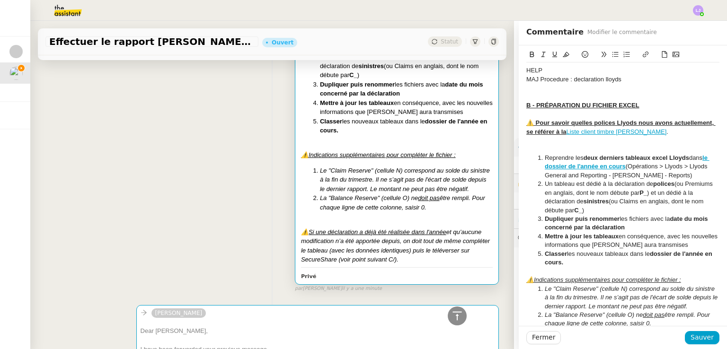
scroll to position [66, 0]
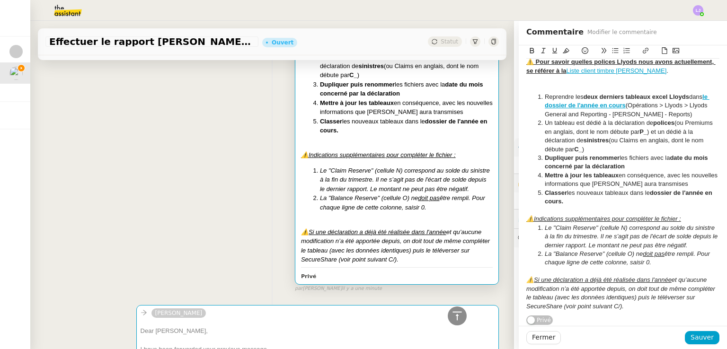
drag, startPoint x: 662, startPoint y: 306, endPoint x: 510, endPoint y: 212, distance: 178.0
click at [510, 212] on app-ticket "Effectuer le rapport Lloyd's Q3 2025 Ouvert Statut Client Sharlen Torrado Owner…" at bounding box center [378, 185] width 696 height 328
click at [562, 48] on icon at bounding box center [565, 50] width 7 height 7
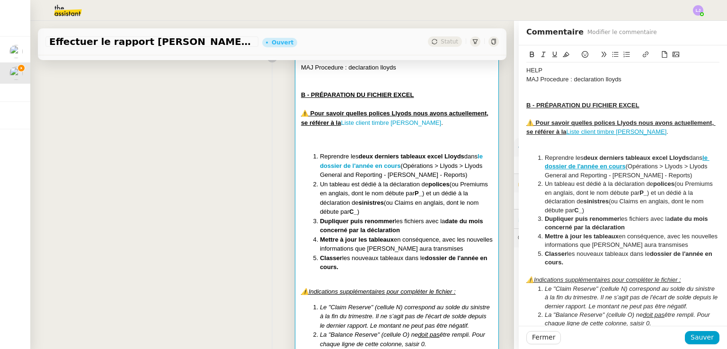
scroll to position [4, 0]
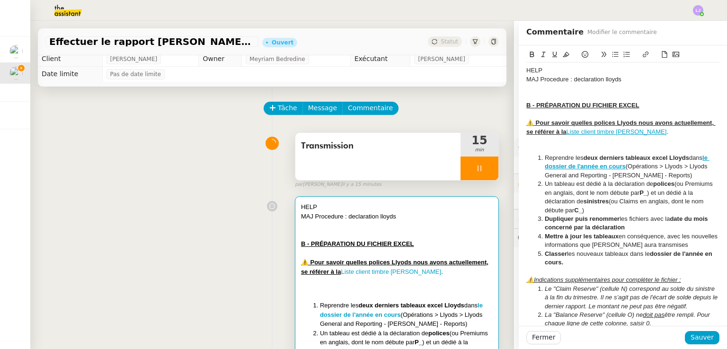
click at [476, 173] on div at bounding box center [479, 169] width 38 height 24
click at [479, 173] on button at bounding box center [488, 169] width 19 height 24
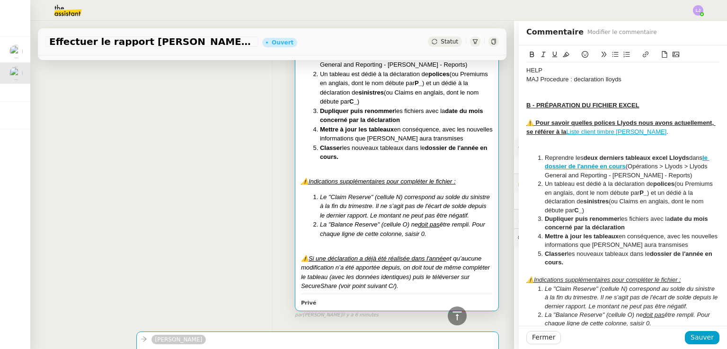
scroll to position [66, 0]
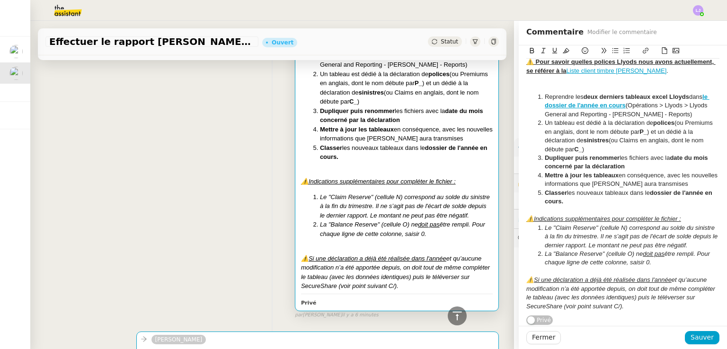
drag, startPoint x: 580, startPoint y: 208, endPoint x: 630, endPoint y: 301, distance: 105.6
click at [630, 301] on div "HELP MAJ Procedure : declaration lloyds B - PRÉPARATION DU FICHIER EXCEL ⚠️ Pou…" at bounding box center [622, 157] width 193 height 313
click at [562, 53] on icon at bounding box center [565, 50] width 7 height 5
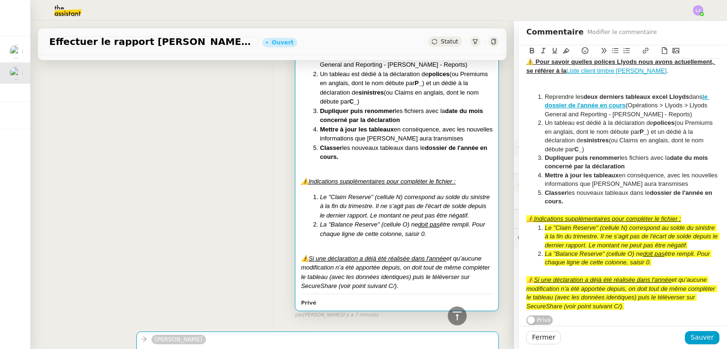
scroll to position [0, 0]
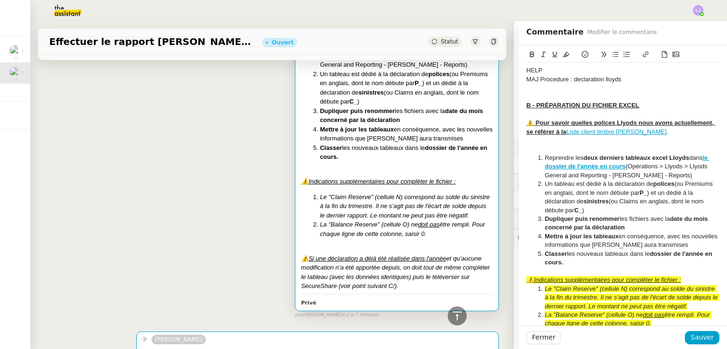
click at [642, 79] on div "MAJ Procedure : declaration lloyds" at bounding box center [622, 79] width 193 height 9
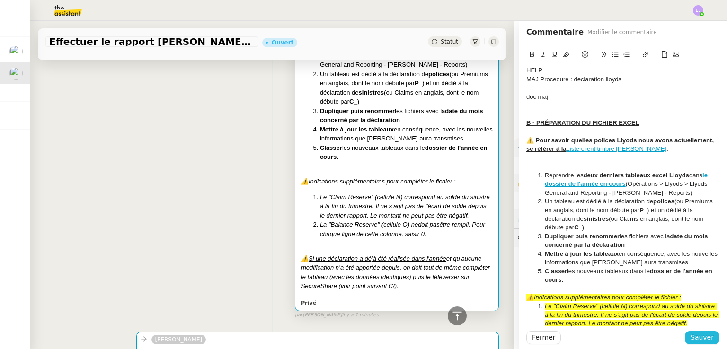
click at [693, 343] on button "Sauver" at bounding box center [702, 337] width 35 height 13
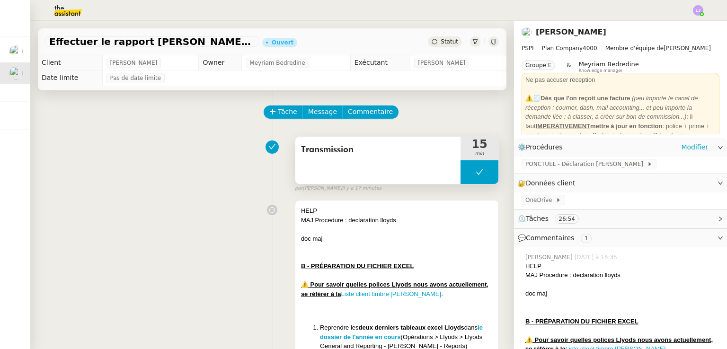
click at [460, 172] on button at bounding box center [479, 172] width 38 height 24
click at [460, 172] on div at bounding box center [469, 172] width 19 height 24
click at [396, 149] on span "Transmission" at bounding box center [378, 150] width 154 height 14
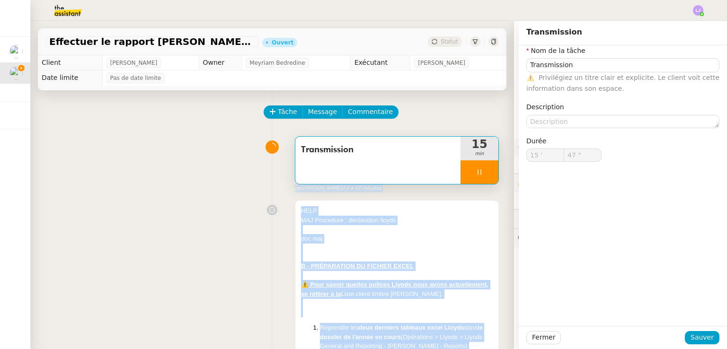
scroll to position [22, 0]
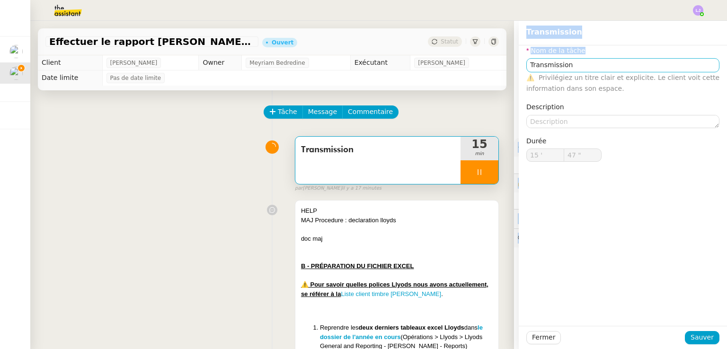
drag, startPoint x: 556, startPoint y: 61, endPoint x: 526, endPoint y: 66, distance: 31.1
click at [526, 66] on app-ticket "Effectuer le rapport Lloyd's Q3 2025 Ouvert Statut Client Sharlen Torrado Owner…" at bounding box center [378, 185] width 696 height 328
type input "48 ""
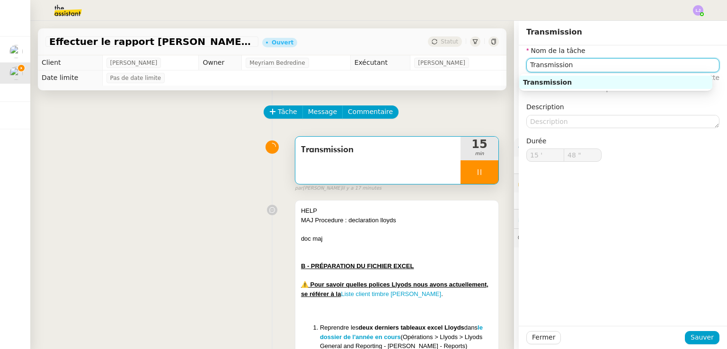
click at [526, 66] on input "Transmission" at bounding box center [622, 65] width 193 height 14
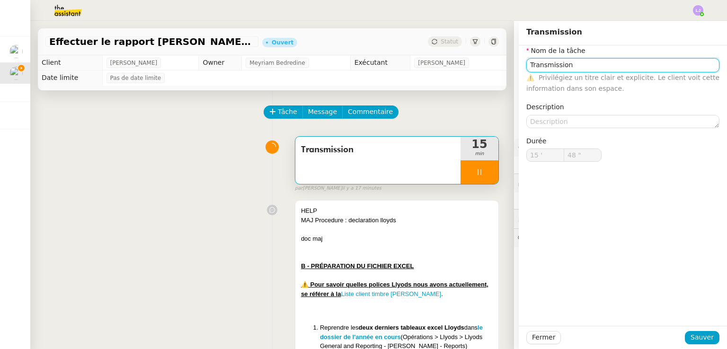
type input "ransmission"
type input "49 ""
type input "Miseransmission"
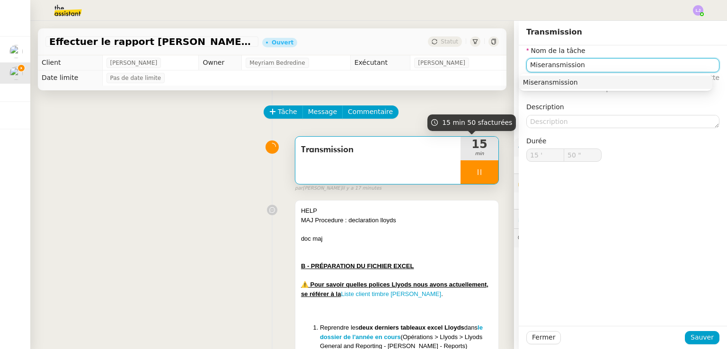
type input "51 ""
type input "Mise à jourransmission"
type input "52 ""
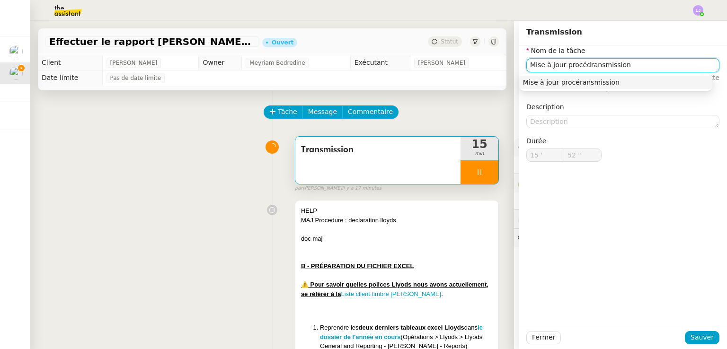
type input "Mise à jour procéduransmission"
type input "53 ""
type input "Mise à jour procédureransmission"
type input "55 ""
type input "Mise à jour procédureransmission"
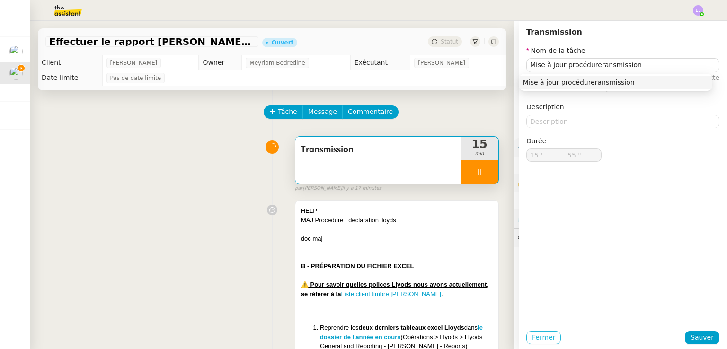
click at [543, 338] on span "Fermer" at bounding box center [543, 337] width 23 height 11
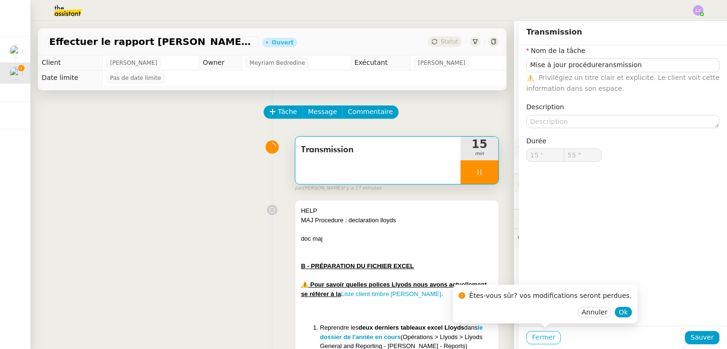
type input "56 ""
click at [615, 309] on button "Ok" at bounding box center [623, 312] width 17 height 10
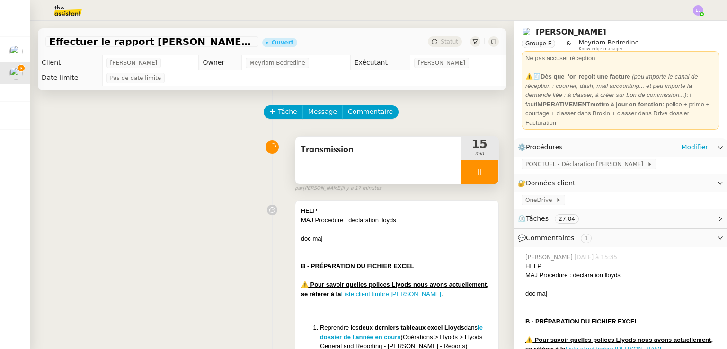
click at [478, 164] on div at bounding box center [479, 172] width 38 height 24
click at [485, 170] on icon at bounding box center [489, 172] width 8 height 8
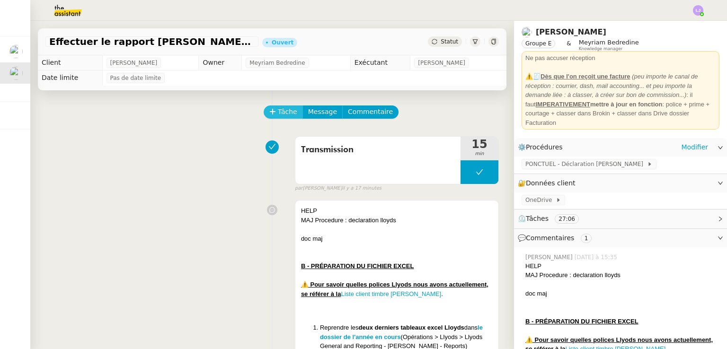
click at [279, 113] on span "Tâche" at bounding box center [287, 111] width 19 height 11
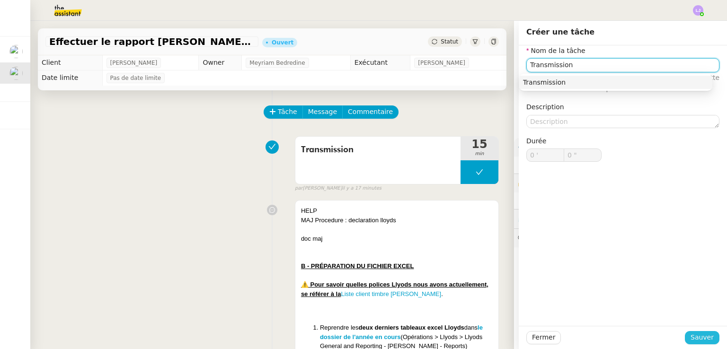
type input "Transmission"
click at [694, 337] on span "Sauver" at bounding box center [701, 337] width 23 height 11
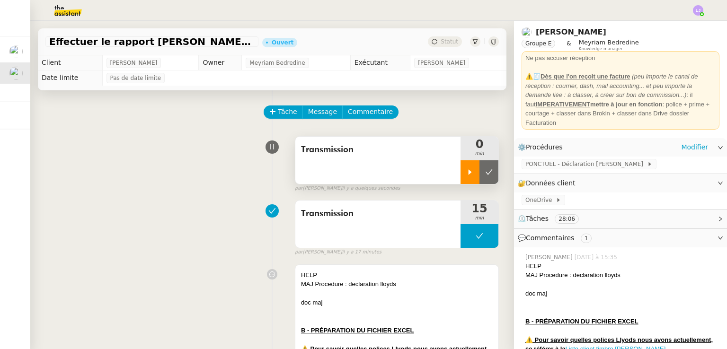
click at [466, 170] on icon at bounding box center [470, 172] width 8 height 8
click at [411, 226] on div "Transmission" at bounding box center [377, 224] width 165 height 47
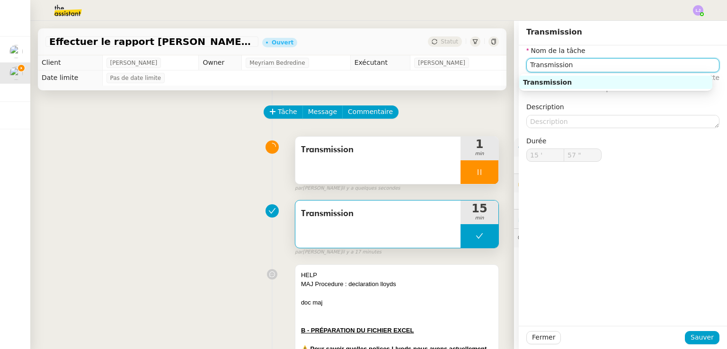
click at [566, 65] on input "Transmission" at bounding box center [622, 65] width 193 height 14
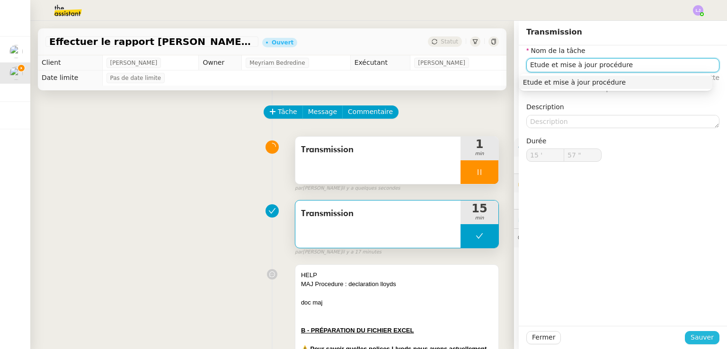
type input "Etude et mise à jour procédure"
click at [700, 340] on span "Sauver" at bounding box center [701, 337] width 23 height 11
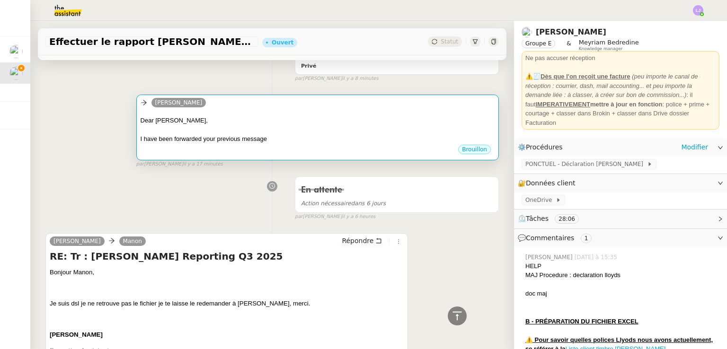
scroll to position [582, 0]
click at [402, 126] on div "Dear Fabian," at bounding box center [318, 120] width 354 height 9
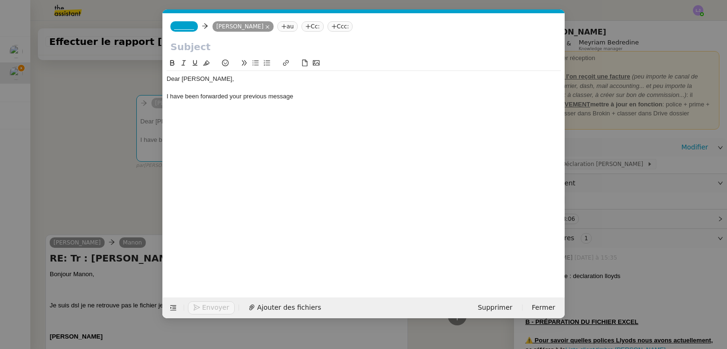
scroll to position [0, 20]
click at [502, 306] on span "Supprimer" at bounding box center [494, 307] width 35 height 11
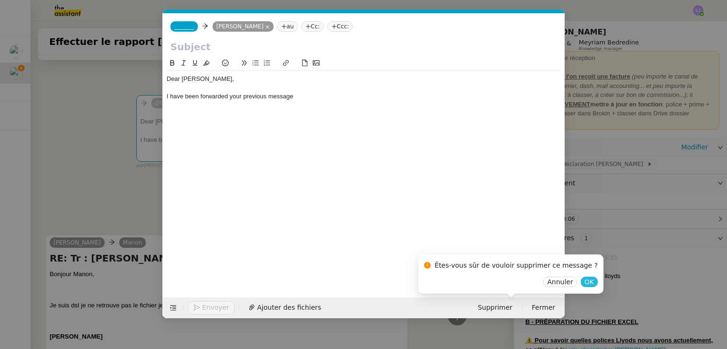
click at [584, 281] on span "OK" at bounding box center [588, 281] width 9 height 9
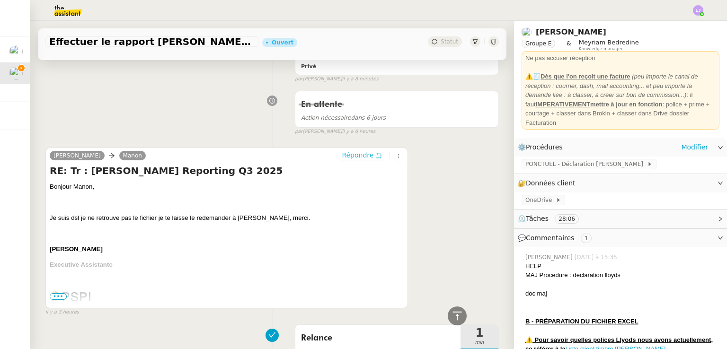
click at [344, 160] on span "Répondre" at bounding box center [358, 154] width 32 height 9
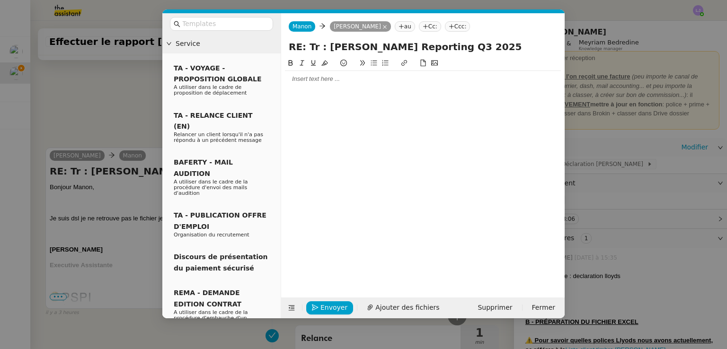
scroll to position [655, 0]
click at [368, 79] on div at bounding box center [423, 79] width 276 height 9
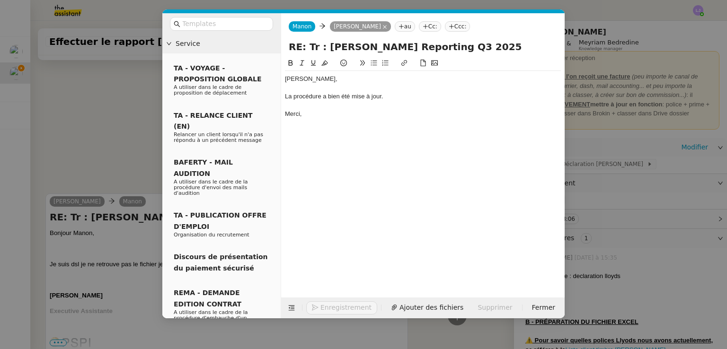
scroll to position [701, 0]
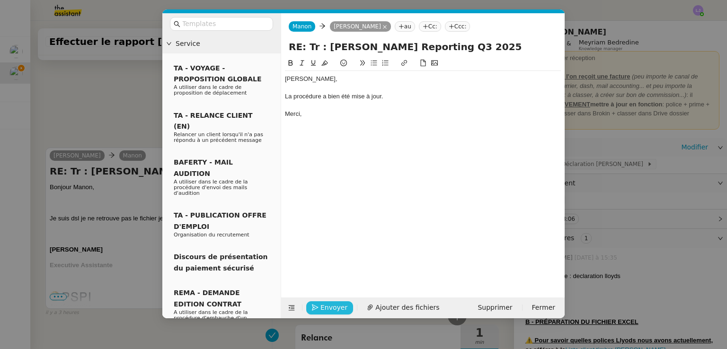
click at [329, 304] on span "Envoyer" at bounding box center [333, 307] width 27 height 11
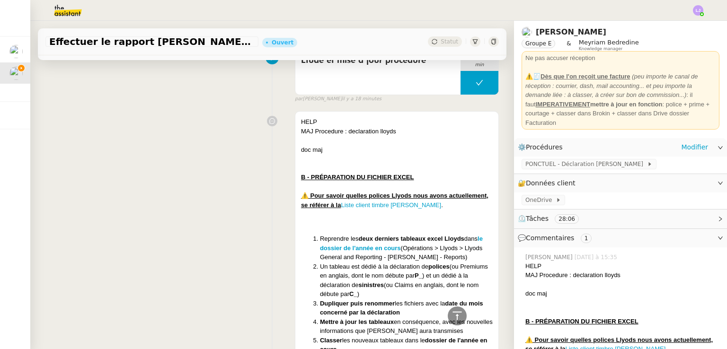
scroll to position [0, 0]
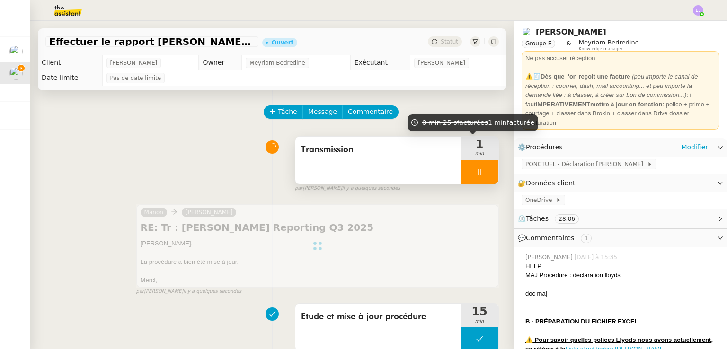
click at [474, 177] on div at bounding box center [479, 172] width 38 height 24
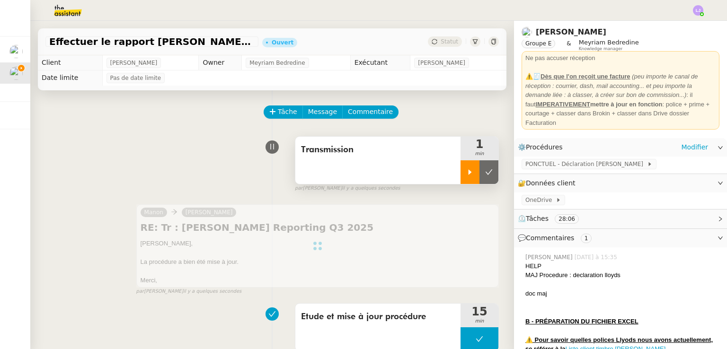
click at [479, 177] on button at bounding box center [488, 172] width 19 height 24
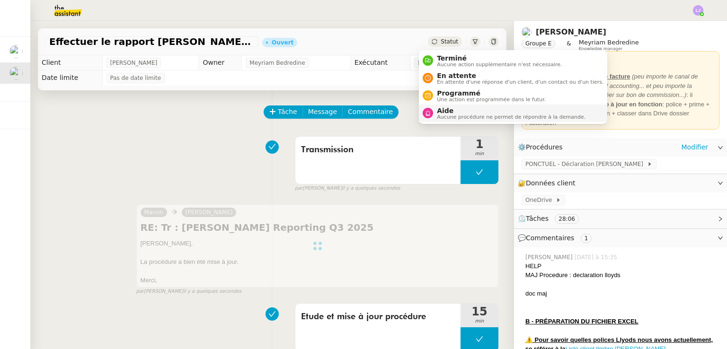
click at [456, 111] on span "Aide" at bounding box center [511, 111] width 149 height 8
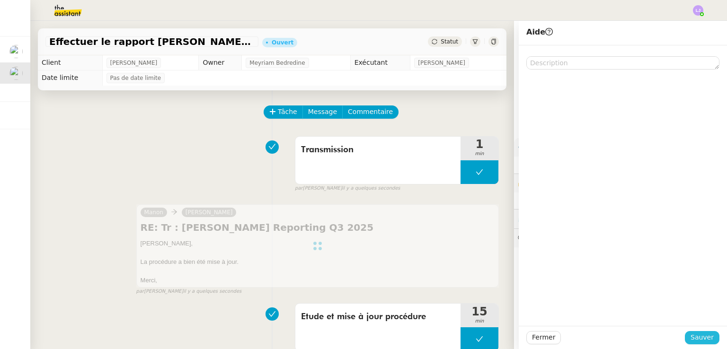
click at [698, 341] on span "Sauver" at bounding box center [701, 337] width 23 height 11
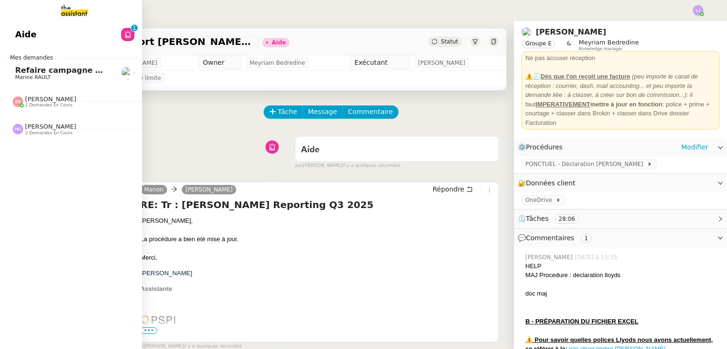
click at [80, 74] on span "Refaire campagne mailing via Securci Click" at bounding box center [107, 70] width 184 height 9
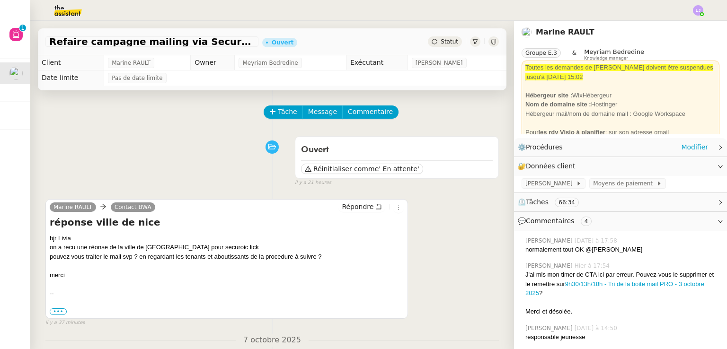
scroll to position [2, 0]
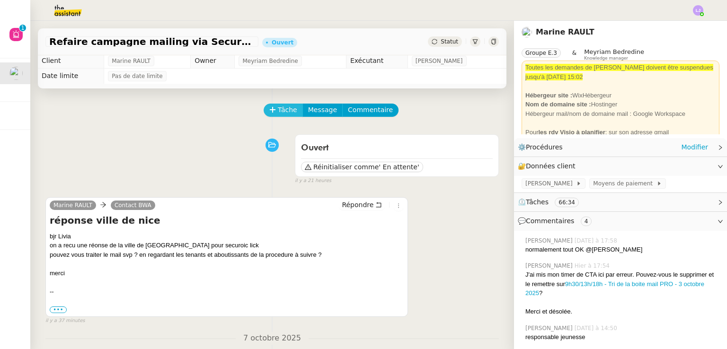
click at [280, 114] on span "Tâche" at bounding box center [287, 110] width 19 height 11
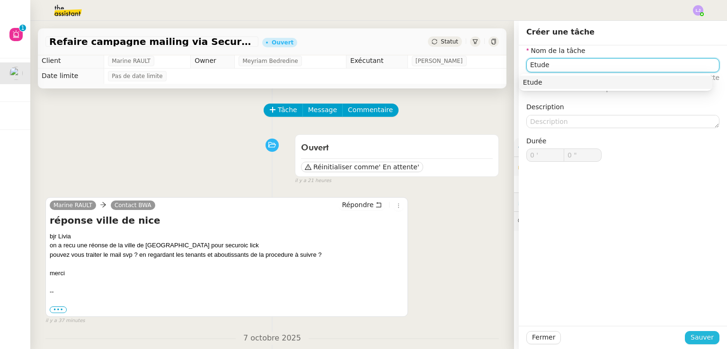
type input "Etude"
click at [698, 335] on span "Sauver" at bounding box center [701, 337] width 23 height 11
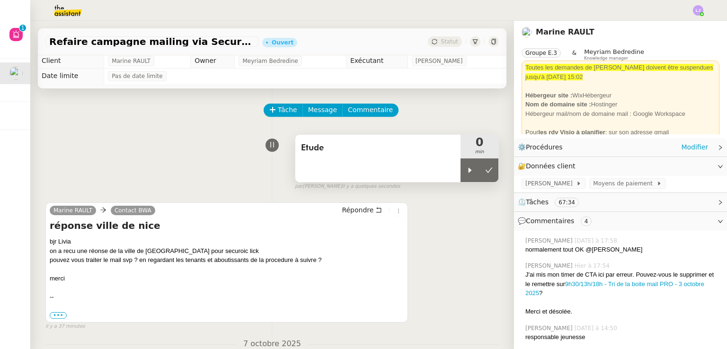
click at [448, 165] on div "Etude" at bounding box center [377, 158] width 165 height 47
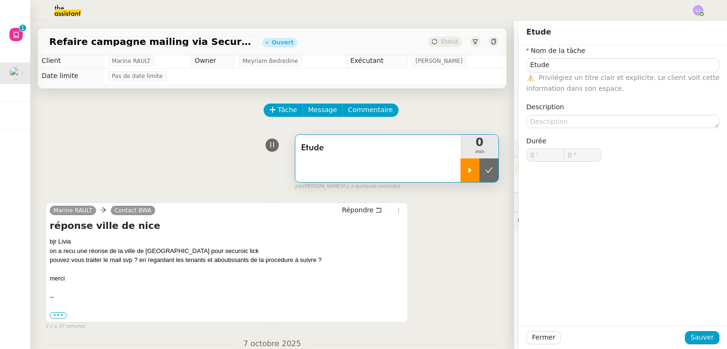
click at [466, 173] on icon at bounding box center [470, 171] width 8 height 8
type input "Etude"
type input "0 '"
type input "0 ""
type input "Etude"
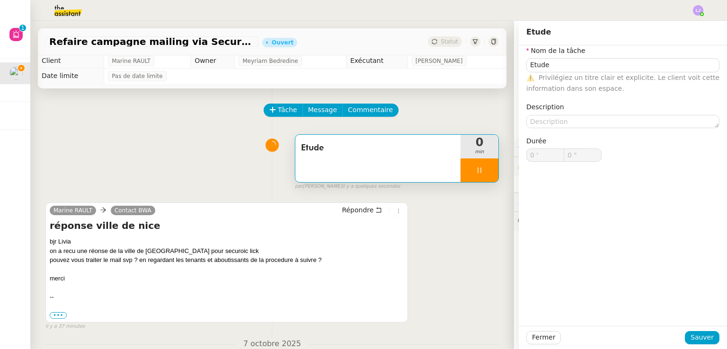
type input "0 '"
type input "1 ""
click at [545, 336] on span "Fermer" at bounding box center [543, 337] width 23 height 11
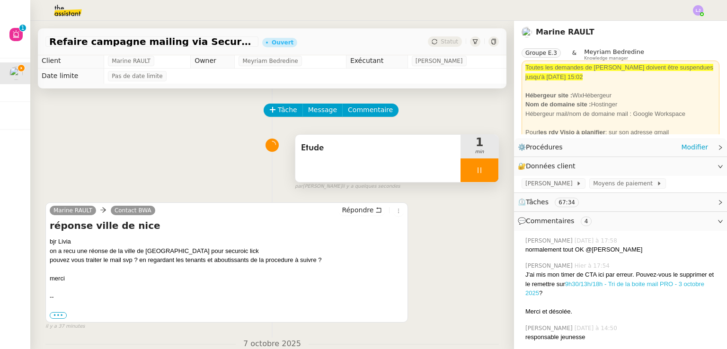
scroll to position [165, 0]
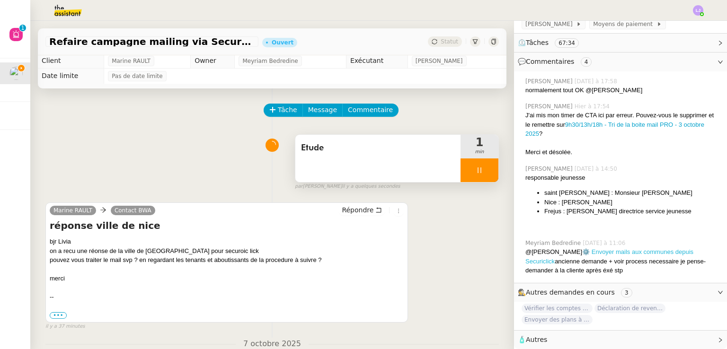
click at [645, 248] on link "⚙️ Envoyer mails aux communes depuis Securiclick" at bounding box center [609, 256] width 168 height 17
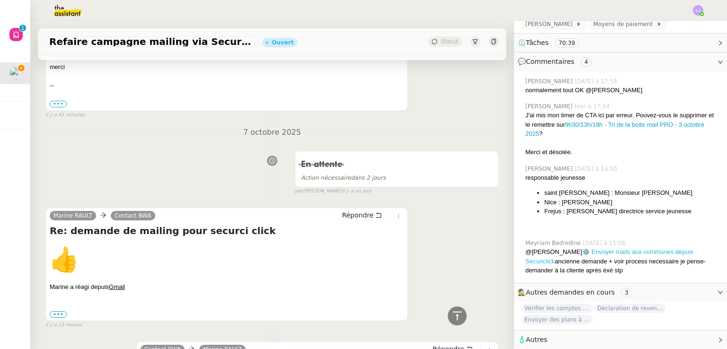
click at [591, 248] on link "⚙️ Envoyer mails aux communes depuis Securiclick" at bounding box center [609, 256] width 168 height 17
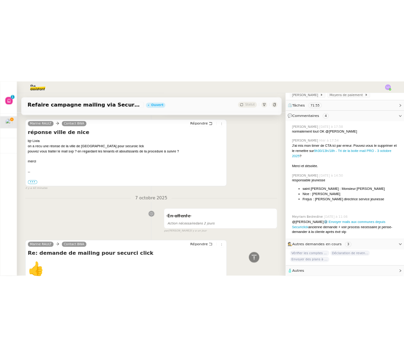
scroll to position [78, 0]
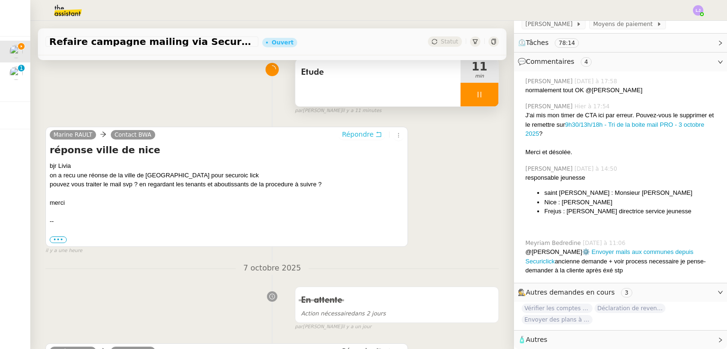
click at [351, 138] on span "Répondre" at bounding box center [358, 134] width 32 height 9
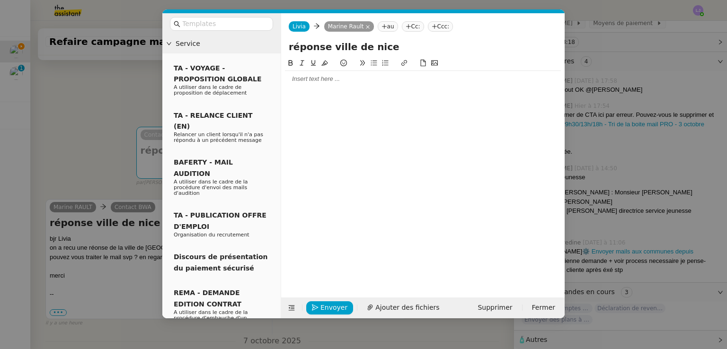
click at [335, 86] on div at bounding box center [423, 79] width 276 height 16
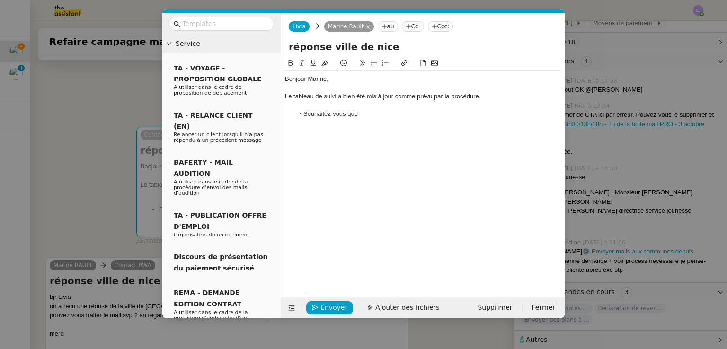
click at [389, 114] on li "Souhaitez-vous que" at bounding box center [427, 114] width 267 height 9
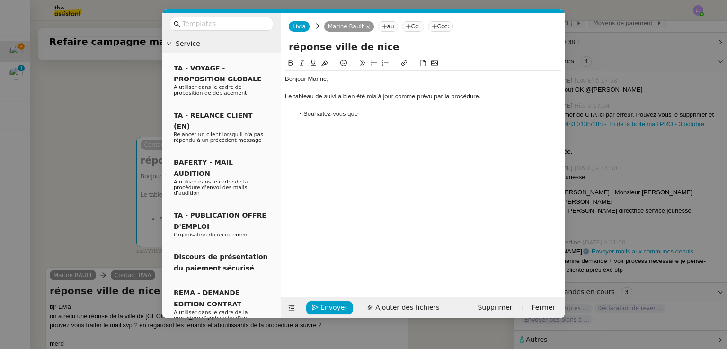
scroll to position [165, 0]
drag, startPoint x: 335, startPoint y: 96, endPoint x: 292, endPoint y: 94, distance: 43.1
click at [292, 94] on div "Le tableau de suivi a bien été mis à jour comme prévu par la procédure." at bounding box center [423, 96] width 276 height 9
click at [403, 63] on icon at bounding box center [404, 63] width 6 height 6
paste input "[URL][DOMAIN_NAME]"
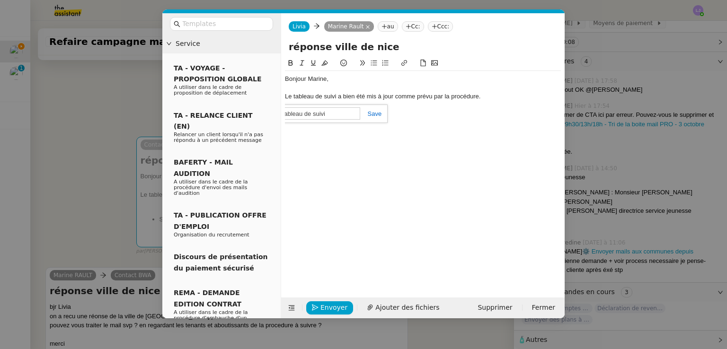
type input "[URL][DOMAIN_NAME]"
click at [417, 119] on div "Bonjour Marine, Le tableau de suivi a bien été mis à jour comme prévu par la pr…" at bounding box center [423, 96] width 276 height 51
click at [639, 119] on nz-modal-container "Service TA - VOYAGE - PROPOSITION GLOBALE A utiliser dans le cadre de propositi…" at bounding box center [363, 174] width 727 height 349
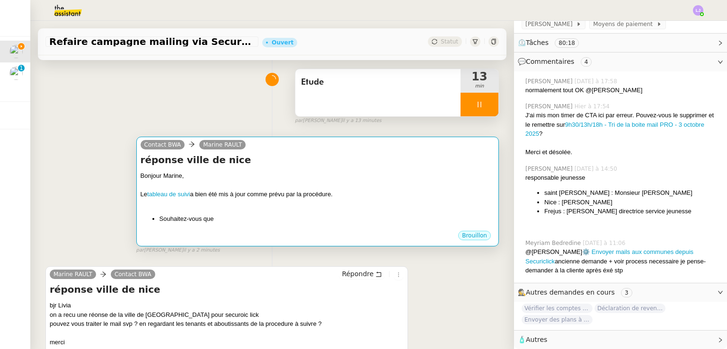
click at [365, 188] on div at bounding box center [318, 185] width 354 height 9
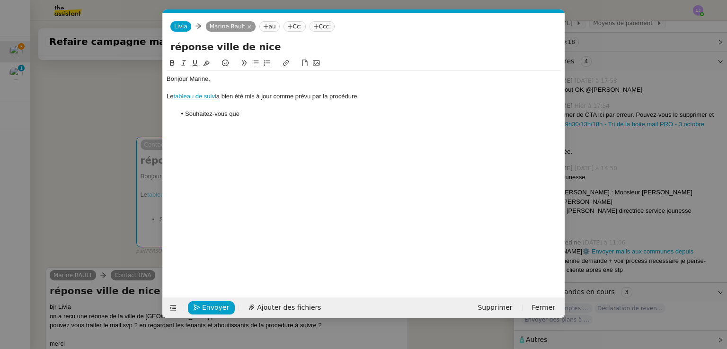
scroll to position [0, 20]
click at [270, 114] on li "Souhaitez-vous que" at bounding box center [368, 114] width 385 height 9
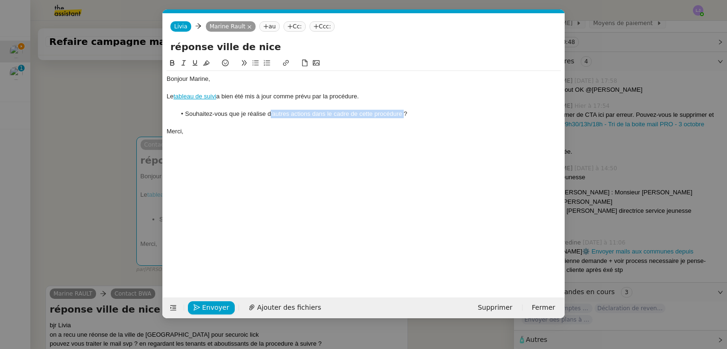
drag, startPoint x: 403, startPoint y: 112, endPoint x: 270, endPoint y: 116, distance: 133.0
click at [270, 116] on li "Souhaitez-vous que je réalise d'autres actions dans le cadre de cette procédure…" at bounding box center [368, 114] width 385 height 9
click at [273, 114] on li "Souhaitez-vous que je réalise des actions particulières suite aux différents re…" at bounding box center [368, 114] width 385 height 9
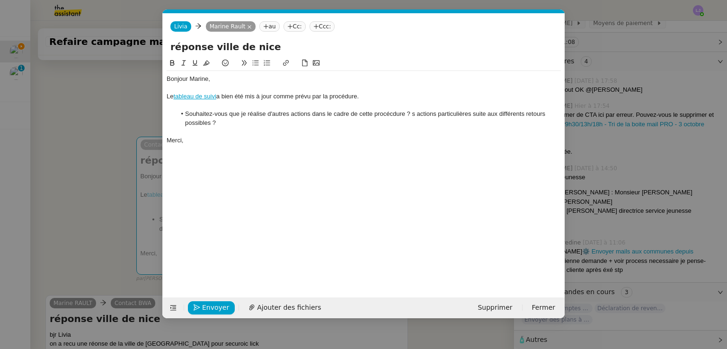
click at [392, 114] on li "Souhaitez-vous que je réalise d'autres actions dans le cadre de cette procécdur…" at bounding box center [368, 119] width 385 height 18
drag, startPoint x: 419, startPoint y: 122, endPoint x: 409, endPoint y: 114, distance: 12.9
click at [409, 114] on li "Souhaitez-vous que je réalise d'autres actions dans le cadre de cette procédure…" at bounding box center [368, 119] width 385 height 18
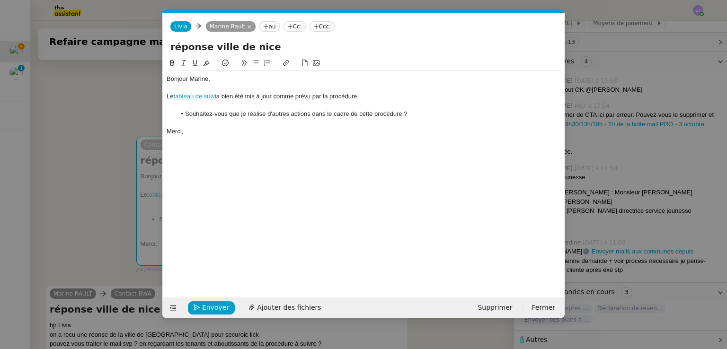
click at [401, 115] on li "Souhaitez-vous que je réalise d'autres actions dans le cadre de cette procédure…" at bounding box center [368, 114] width 385 height 9
click at [401, 117] on li "Souhaitez-vous que je réalise d'autres actions dans le cadre de cette procédure…" at bounding box center [368, 114] width 385 height 9
drag, startPoint x: 410, startPoint y: 115, endPoint x: 350, endPoint y: 117, distance: 60.1
click at [350, 117] on li "Souhaitez-vous que je réalise d'autres actions dans le cadre de cette procédure…" at bounding box center [368, 114] width 385 height 9
click at [286, 114] on li "Souhaitez-vous que je réalise d'autres actions dans le cadre des éventuels reto…" at bounding box center [368, 114] width 385 height 9
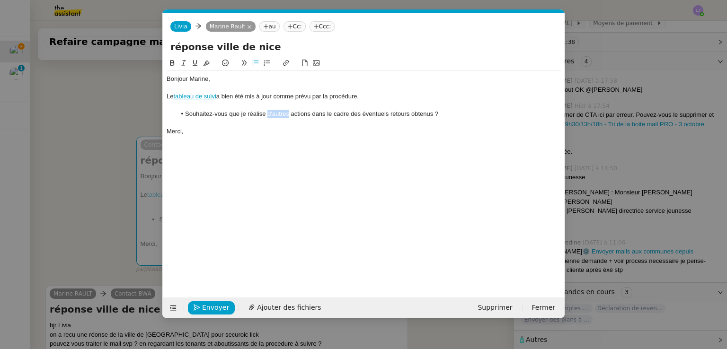
click at [286, 114] on li "Souhaitez-vous que je réalise d'autres actions dans le cadre des éventuels reto…" at bounding box center [368, 114] width 385 height 9
click at [299, 113] on li "Souhaitez-vous que je réalise des actions dans le cadre des éventuels retours o…" at bounding box center [368, 114] width 385 height 9
click at [360, 112] on li "Souhaitez-vous que je réalise des actions particulières suite aux différents re…" at bounding box center [368, 114] width 385 height 9
click at [401, 113] on li "Souhaitez-vous que je réalise des actions particulières suite aux éventuels dif…" at bounding box center [368, 114] width 385 height 9
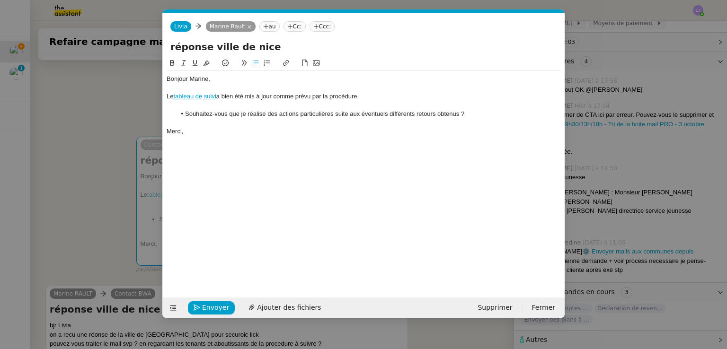
click at [332, 133] on div "Merci," at bounding box center [364, 131] width 394 height 9
click at [364, 97] on div "Le tableau de suivi a bien été mis à jour comme prévu par la procédure." at bounding box center [364, 96] width 394 height 9
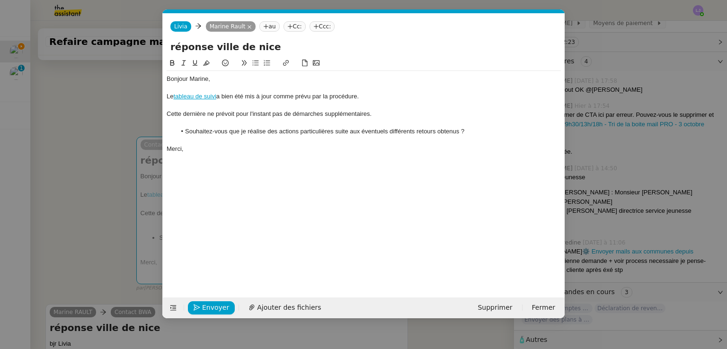
click at [147, 281] on nz-modal-container "Service TA - VOYAGE - PROPOSITION GLOBALE A utiliser dans le cadre de propositi…" at bounding box center [363, 174] width 727 height 349
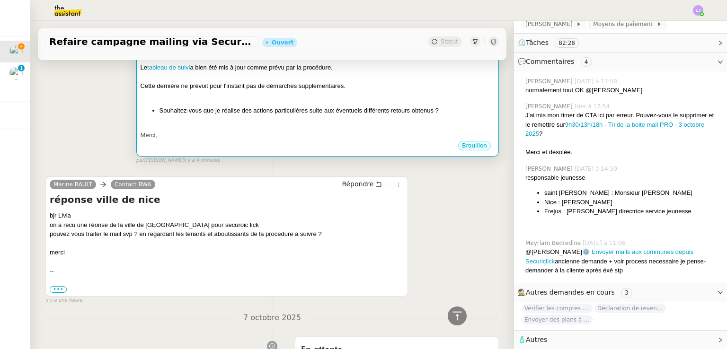
scroll to position [107, 0]
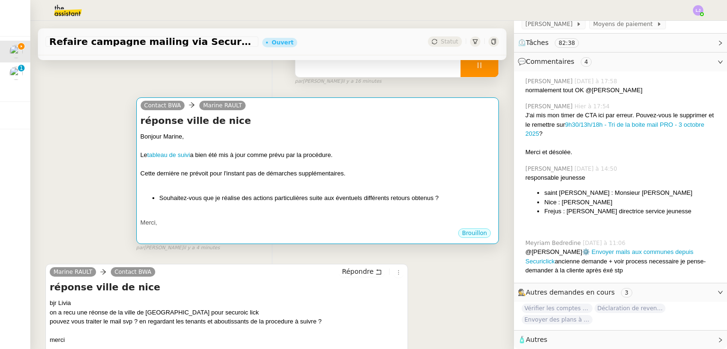
click at [386, 177] on div "Cette dernière ne prévoit pour l'instant pas de démarches supplémentaires." at bounding box center [318, 173] width 354 height 9
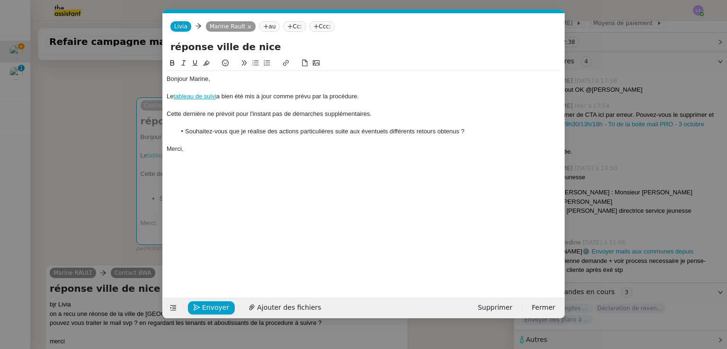
scroll to position [0, 20]
click at [214, 308] on span "Envoyer" at bounding box center [215, 307] width 27 height 11
click at [214, 308] on span "Confirmer l'envoi" at bounding box center [230, 307] width 57 height 11
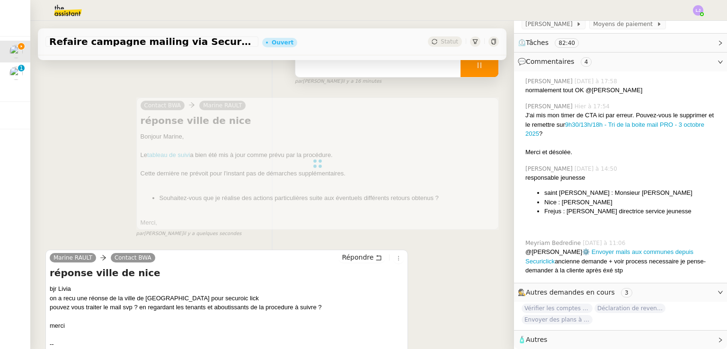
scroll to position [0, 0]
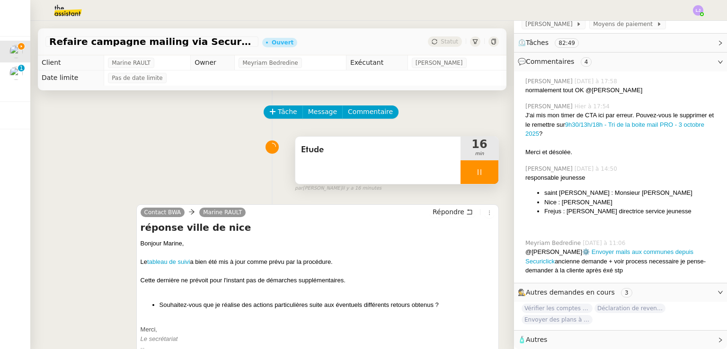
click at [173, 265] on link "tableau de suivi" at bounding box center [168, 261] width 43 height 7
click at [475, 172] on icon at bounding box center [479, 172] width 8 height 8
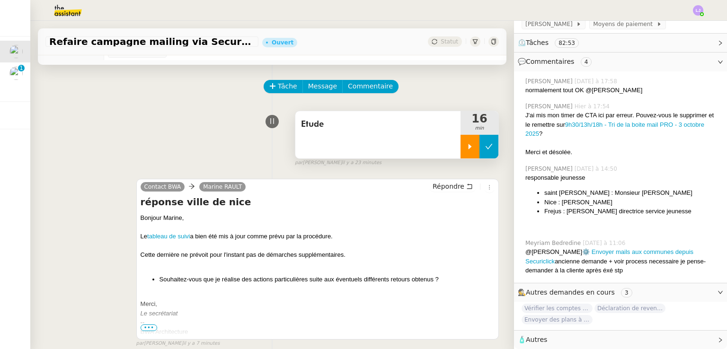
click at [485, 146] on icon at bounding box center [489, 147] width 8 height 8
click at [413, 141] on div "Etude" at bounding box center [377, 134] width 165 height 47
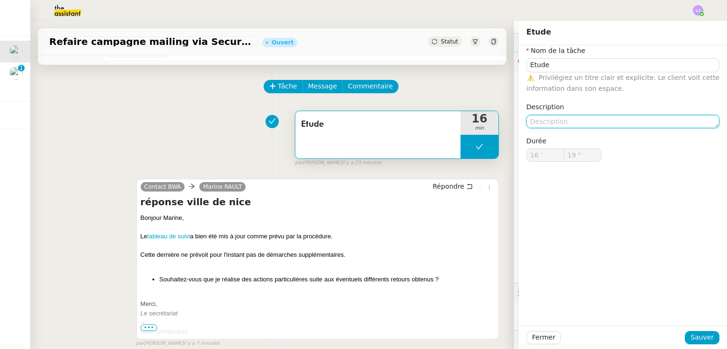
click at [560, 122] on textarea at bounding box center [622, 121] width 193 height 13
click at [460, 152] on button at bounding box center [479, 147] width 38 height 24
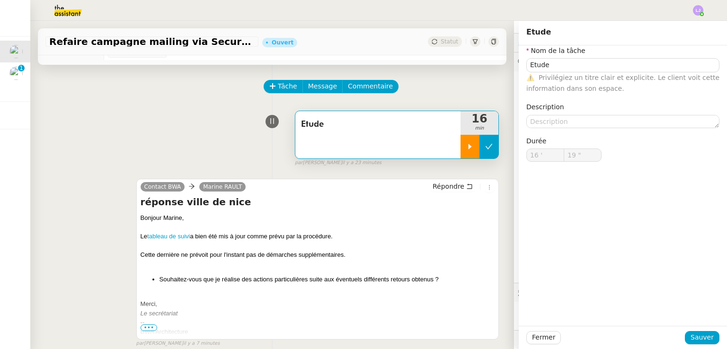
type input "Etude"
type input "16 '"
type input "19 ""
type input "Etude"
type input "16 '"
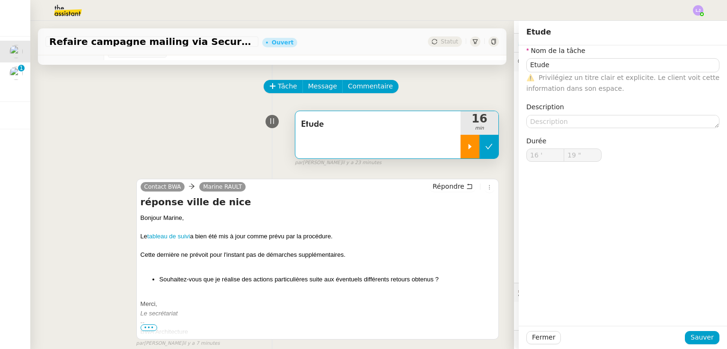
type input "19 ""
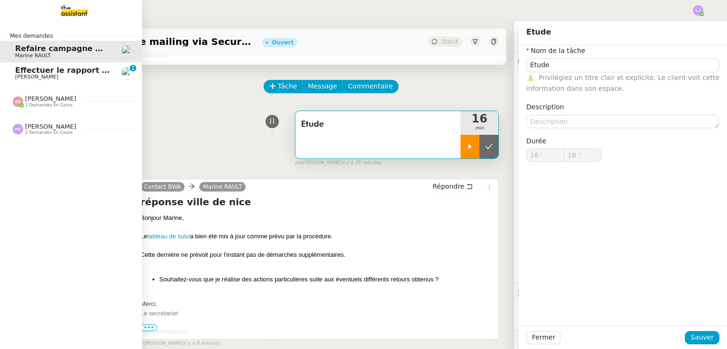
click at [44, 76] on span "[PERSON_NAME]" at bounding box center [36, 77] width 43 height 6
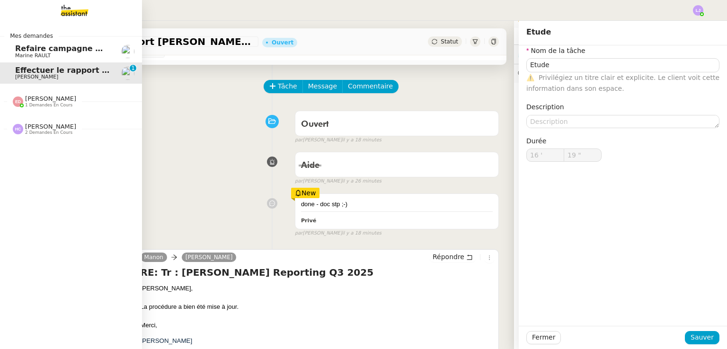
scroll to position [182, 0]
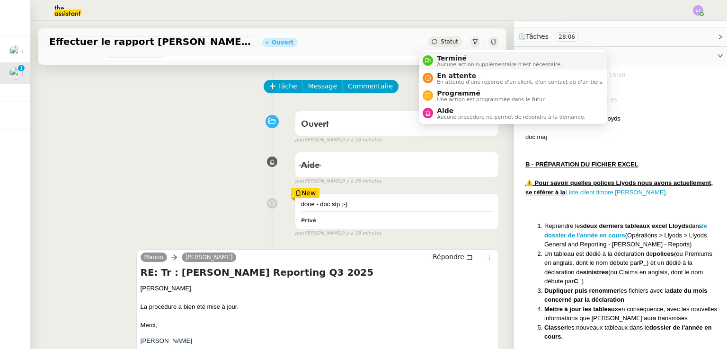
click at [447, 58] on span "Terminé" at bounding box center [499, 58] width 125 height 8
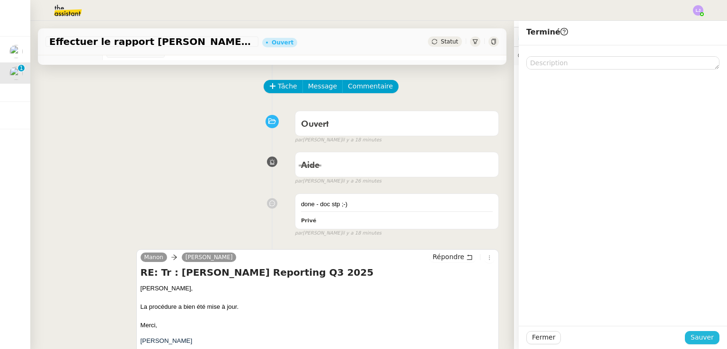
click at [697, 334] on span "Sauver" at bounding box center [701, 337] width 23 height 11
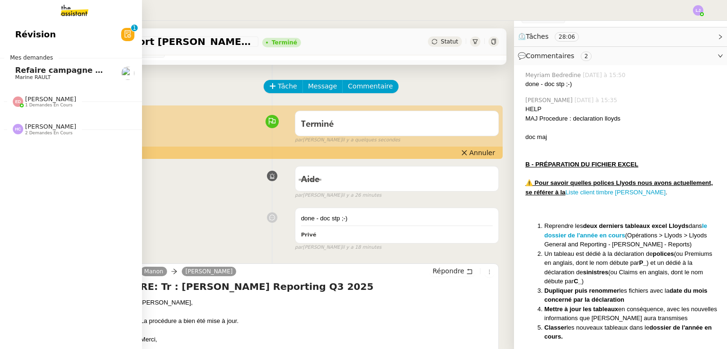
click at [18, 76] on span "Marine RAULT" at bounding box center [32, 77] width 35 height 6
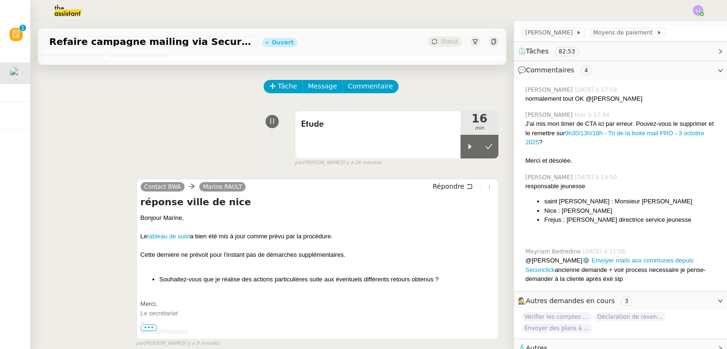
scroll to position [165, 0]
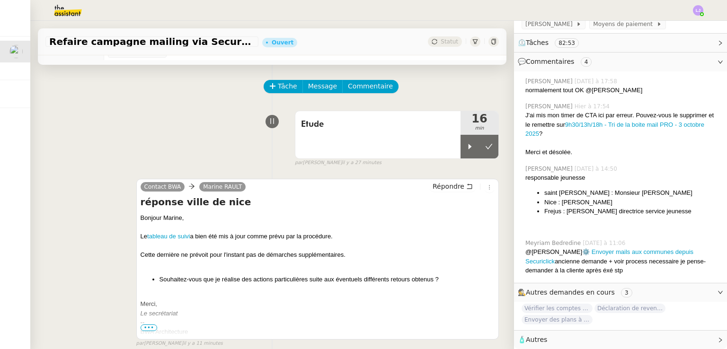
click at [431, 123] on span "Etude" at bounding box center [378, 124] width 154 height 14
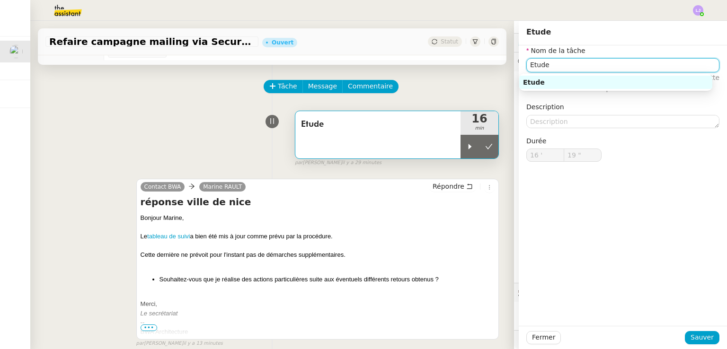
click at [568, 66] on input "Etude" at bounding box center [622, 65] width 193 height 14
click at [526, 67] on input "Mise à jour du tableau" at bounding box center [622, 65] width 193 height 14
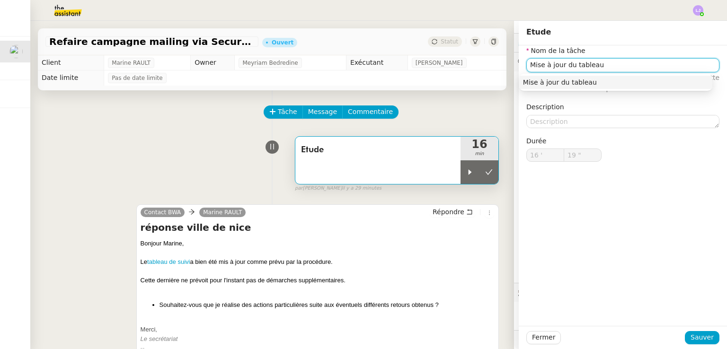
type input "Mise à jour du tableau"
click at [473, 120] on div "Tâche Message Commentaire" at bounding box center [381, 116] width 234 height 23
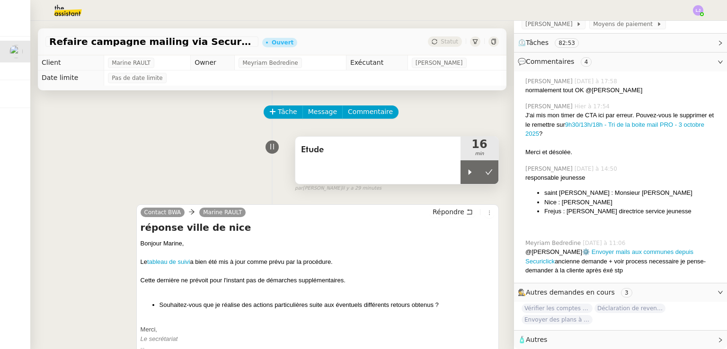
click at [433, 162] on div "Etude" at bounding box center [377, 160] width 165 height 47
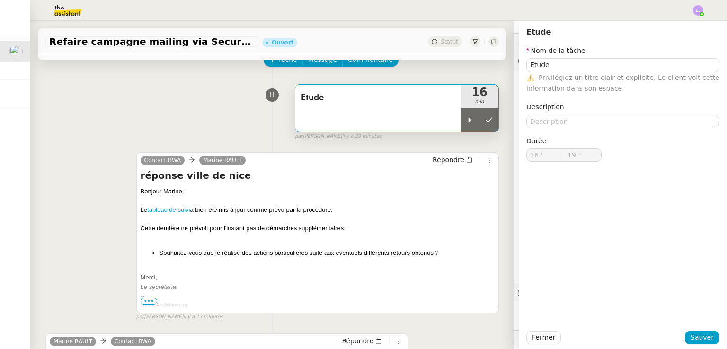
scroll to position [54, 0]
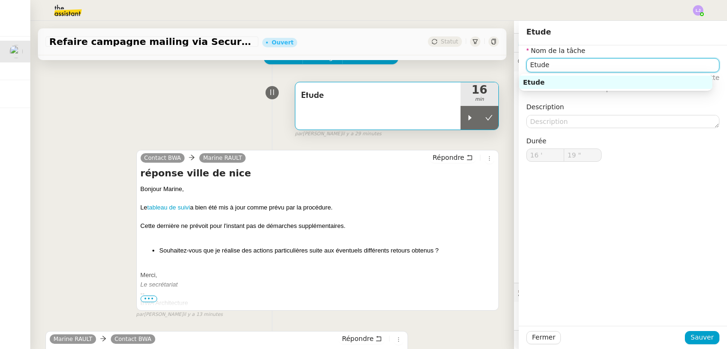
click at [531, 66] on input "Etude" at bounding box center [622, 65] width 193 height 14
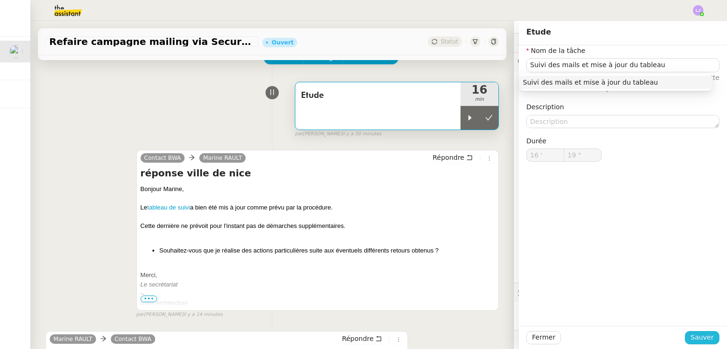
click at [698, 337] on span "Sauver" at bounding box center [701, 337] width 23 height 11
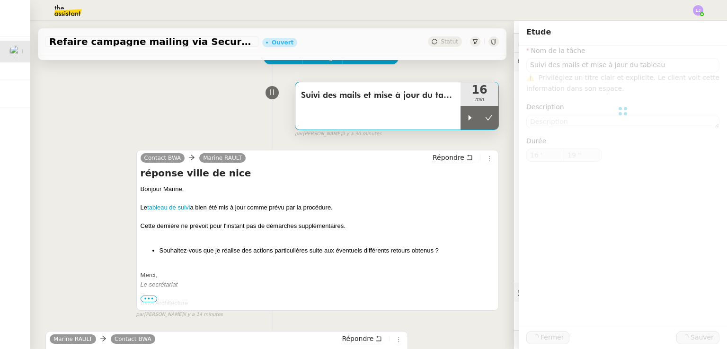
type input "Suivi des mails et mise à jour du tableau"
type input "16 '"
type input "19 ""
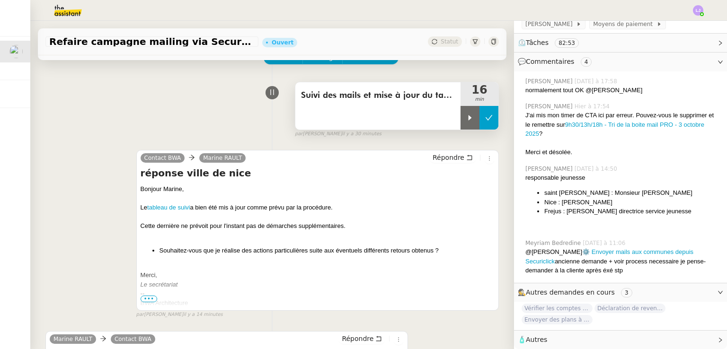
click at [481, 118] on button at bounding box center [488, 118] width 19 height 24
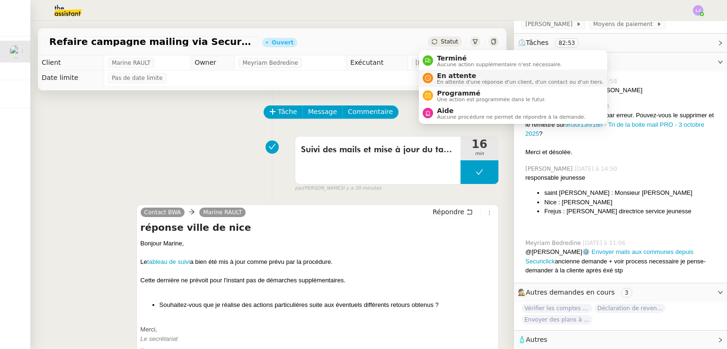
click at [440, 81] on span "En attente d'une réponse d'un client, d'un contact ou d'un tiers." at bounding box center [520, 81] width 167 height 5
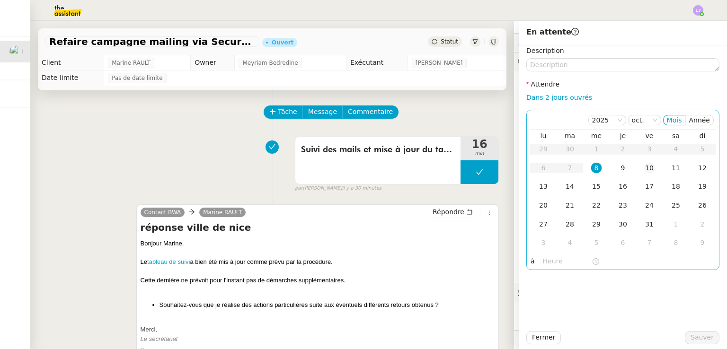
click at [644, 165] on div "10" at bounding box center [649, 168] width 10 height 10
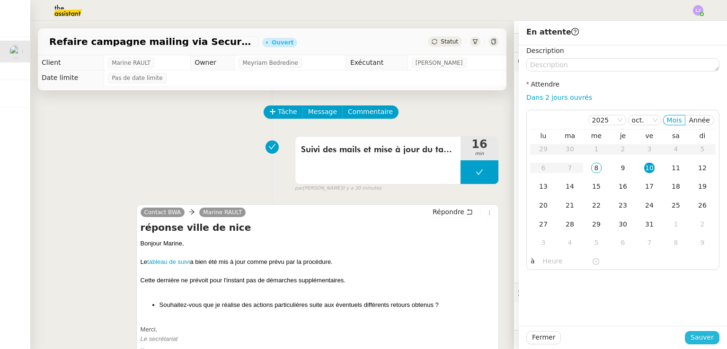
click at [700, 336] on span "Sauver" at bounding box center [701, 337] width 23 height 11
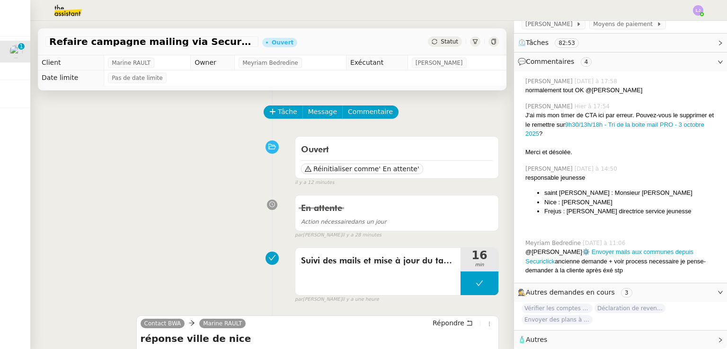
click at [201, 143] on div "Ouvert Réinitialiser comme ' En attente' false il y a 12 minutes" at bounding box center [271, 159] width 453 height 55
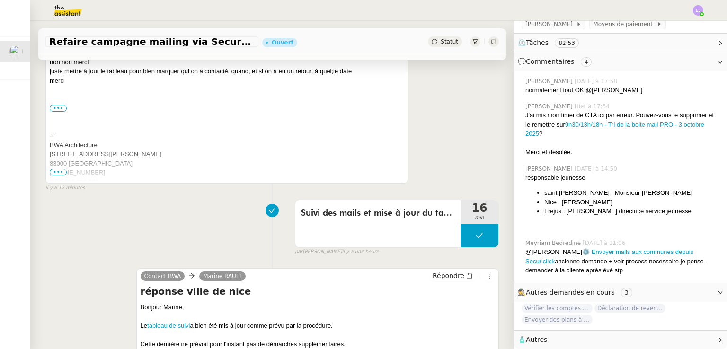
scroll to position [236, 0]
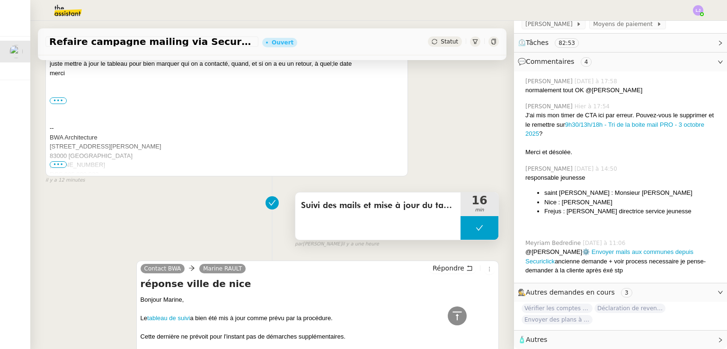
click at [460, 225] on button at bounding box center [479, 228] width 38 height 24
click at [460, 225] on div at bounding box center [469, 228] width 19 height 24
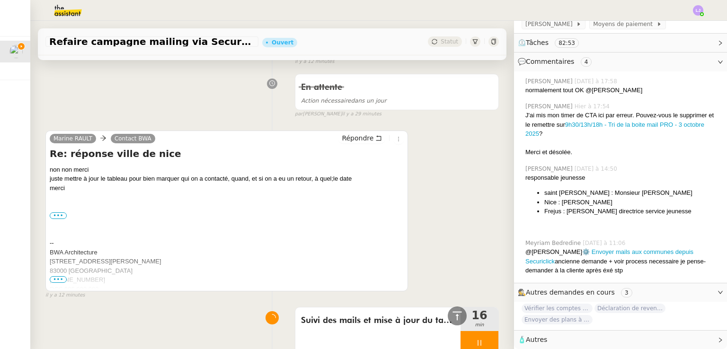
scroll to position [118, 0]
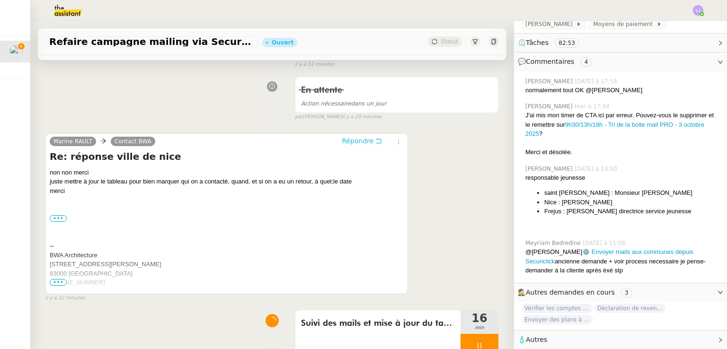
click at [356, 141] on span "Répondre" at bounding box center [358, 140] width 32 height 9
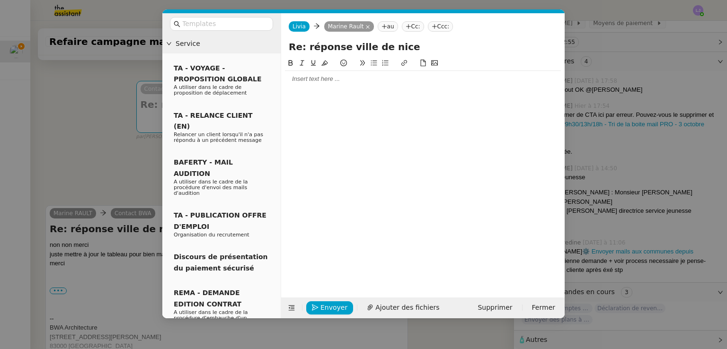
click at [380, 83] on div at bounding box center [423, 79] width 276 height 9
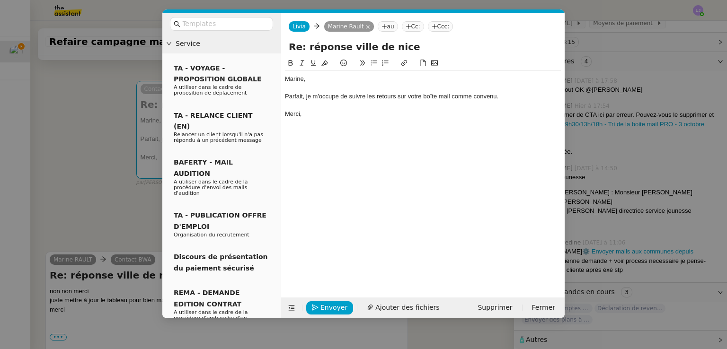
click at [452, 97] on div "Parfait, je m'occupe de suivre les retours sur votre boîte mail comme convenu." at bounding box center [423, 96] width 276 height 9
click at [645, 161] on nz-modal-container "Service TA - VOYAGE - PROPOSITION GLOBALE A utiliser dans le cadre de propositi…" at bounding box center [363, 174] width 727 height 349
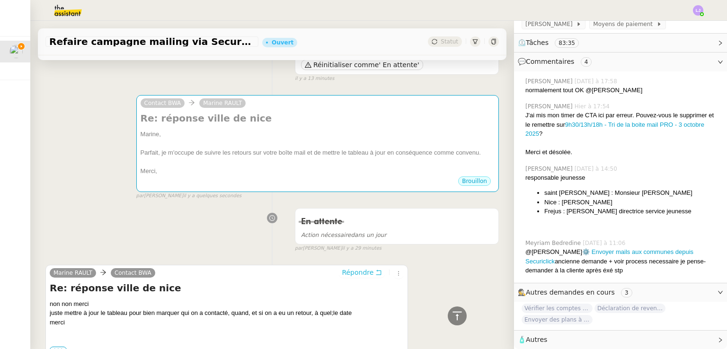
scroll to position [100, 0]
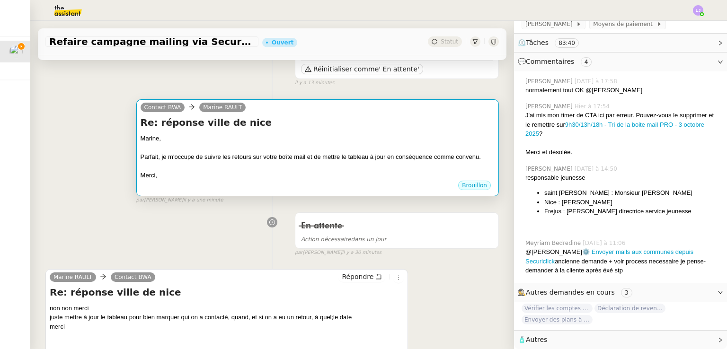
click at [372, 180] on div "Merci," at bounding box center [318, 175] width 354 height 9
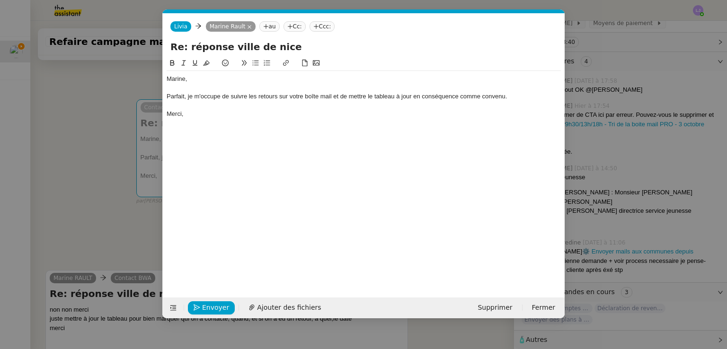
scroll to position [0, 20]
click at [222, 305] on span "Envoyer" at bounding box center [215, 307] width 27 height 11
click at [222, 305] on span "Confirmer l'envoi" at bounding box center [230, 307] width 57 height 11
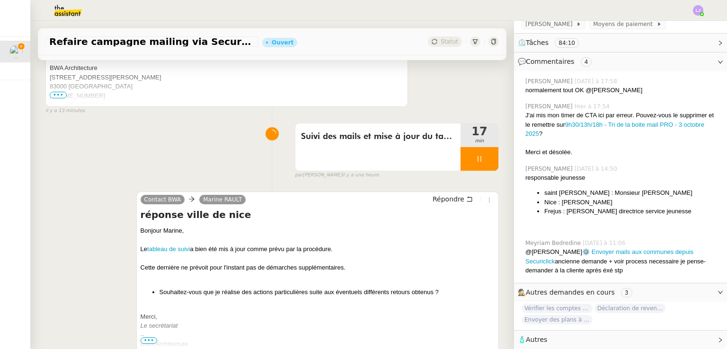
scroll to position [464, 0]
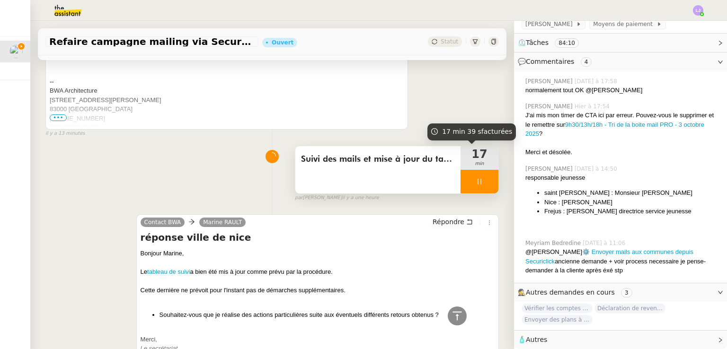
click at [484, 178] on div at bounding box center [479, 182] width 38 height 24
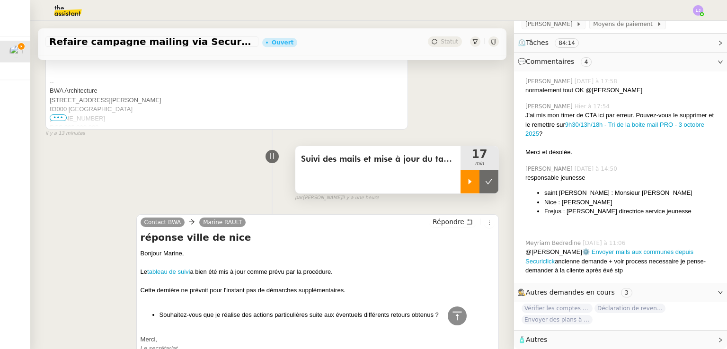
click at [484, 178] on button at bounding box center [488, 182] width 19 height 24
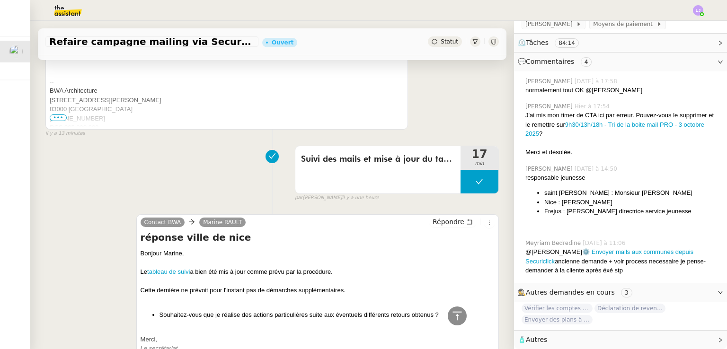
scroll to position [404, 0]
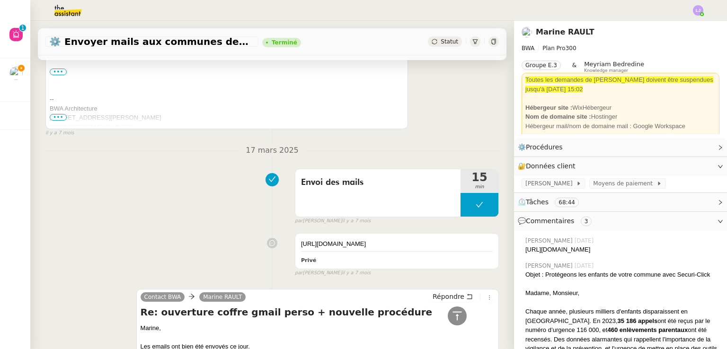
scroll to position [2830, 0]
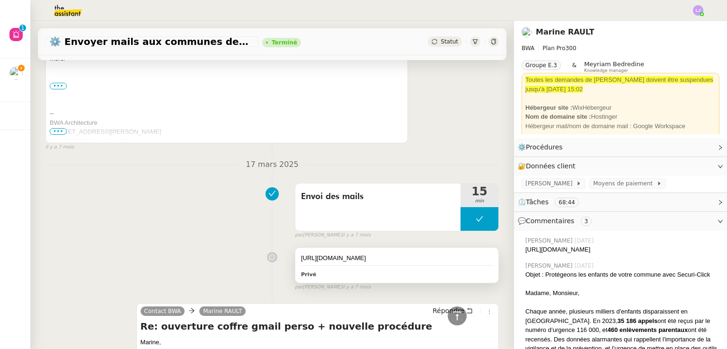
click at [324, 255] on div "[URL][DOMAIN_NAME]" at bounding box center [397, 258] width 192 height 9
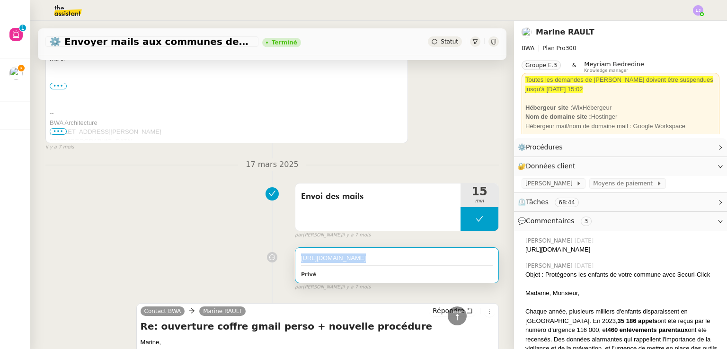
click at [324, 255] on div "[URL][DOMAIN_NAME]" at bounding box center [397, 258] width 192 height 9
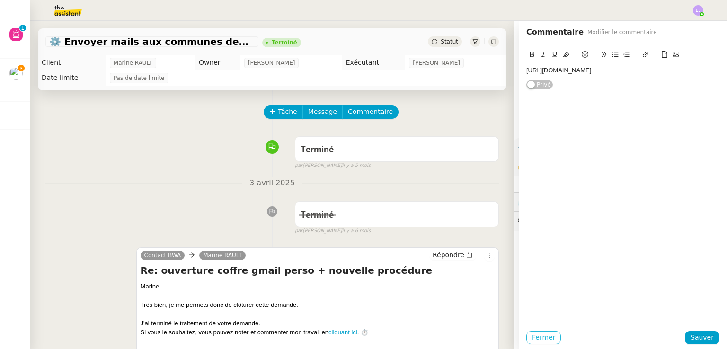
click at [538, 334] on span "Fermer" at bounding box center [543, 337] width 23 height 11
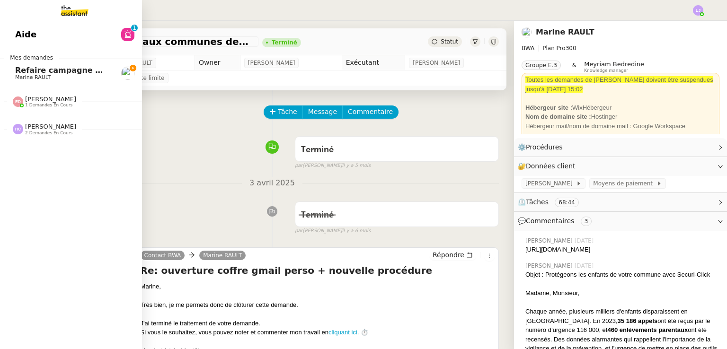
click at [87, 76] on span "Marine RAULT" at bounding box center [63, 78] width 96 height 6
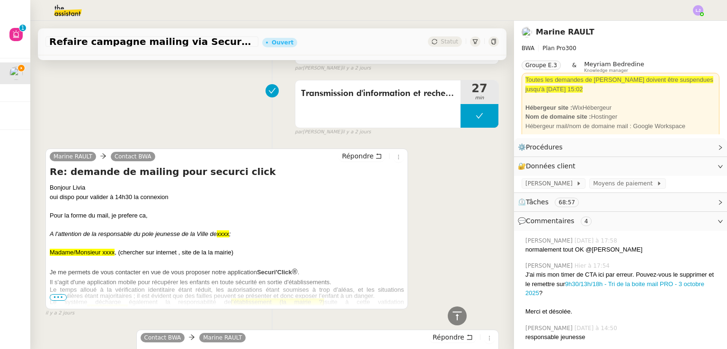
scroll to position [1846, 0]
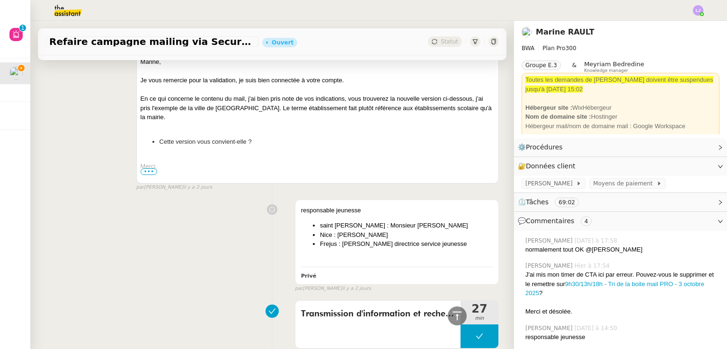
click at [584, 199] on span "⏲️ Tâches 69:02" at bounding box center [613, 202] width 190 height 11
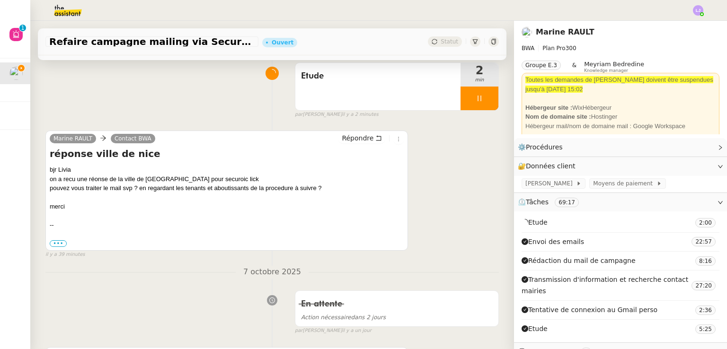
scroll to position [74, 0]
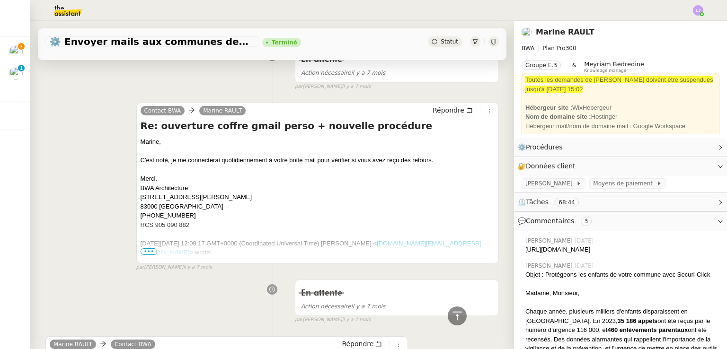
scroll to position [2036, 0]
